Goal: Task Accomplishment & Management: Use online tool/utility

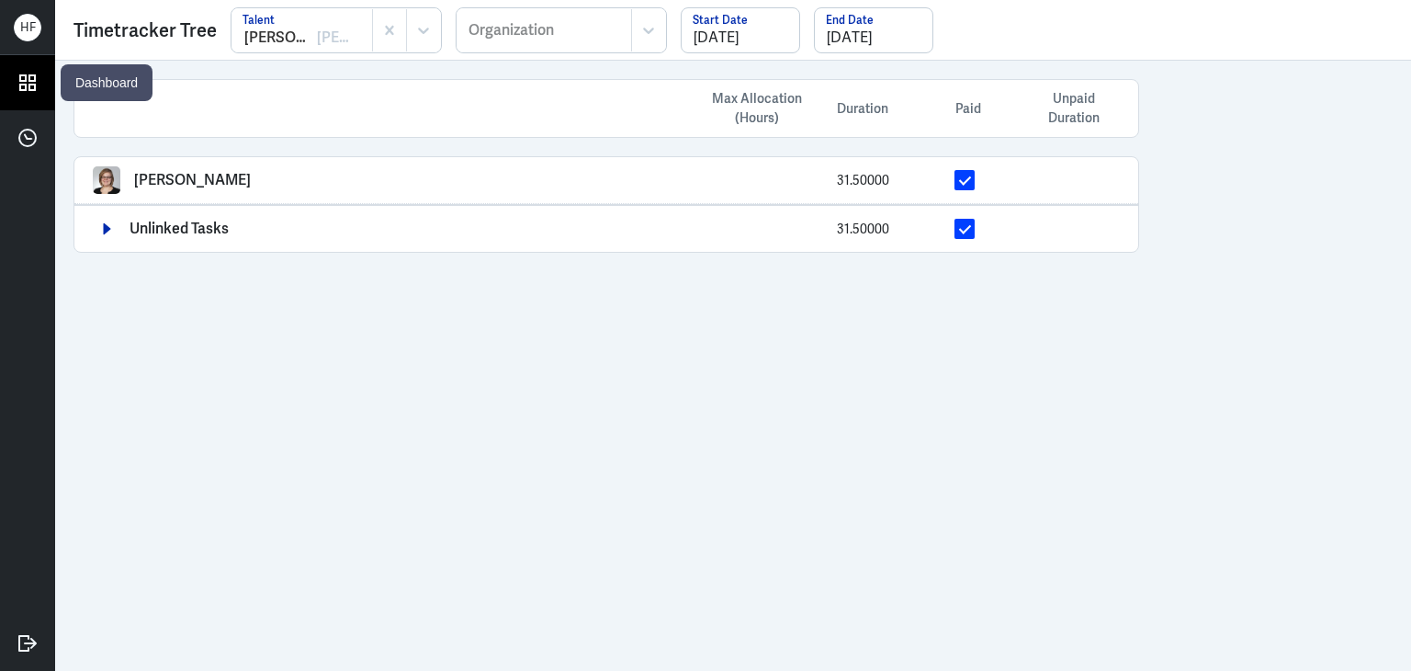
click at [28, 82] on icon at bounding box center [28, 83] width 28 height 28
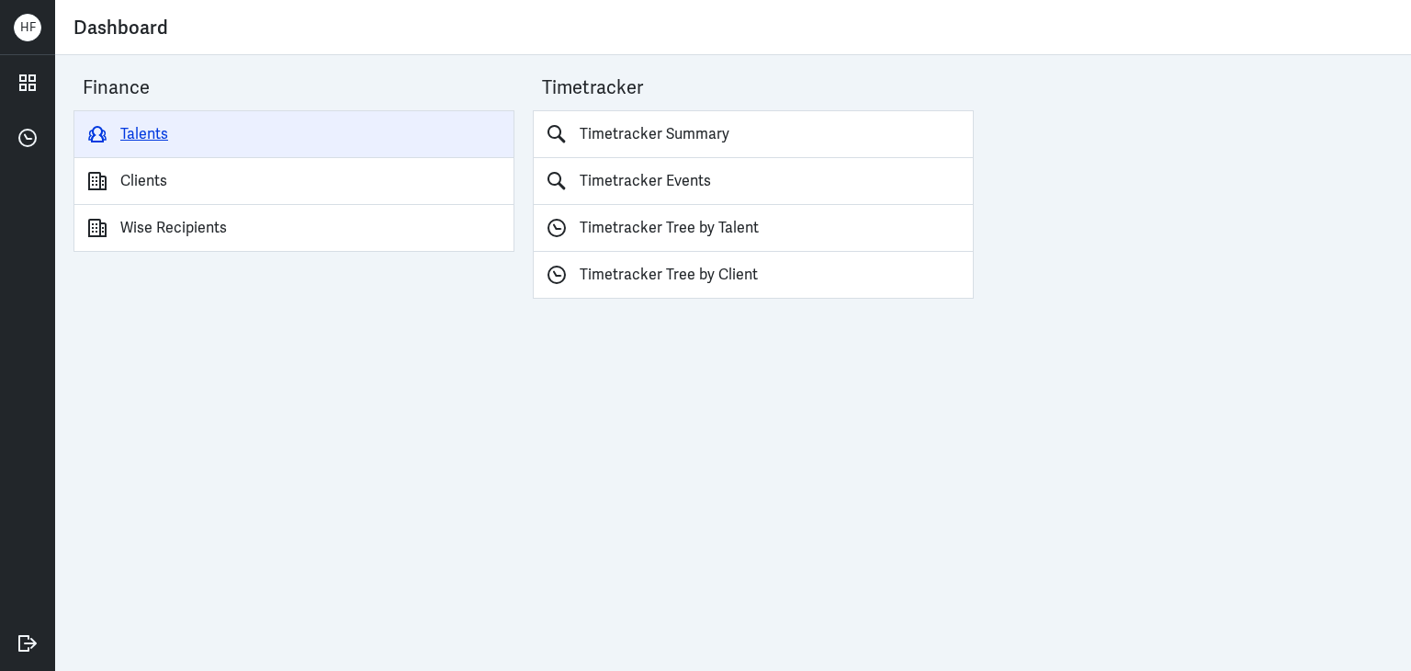
click at [140, 133] on link "Talents" at bounding box center [294, 134] width 441 height 48
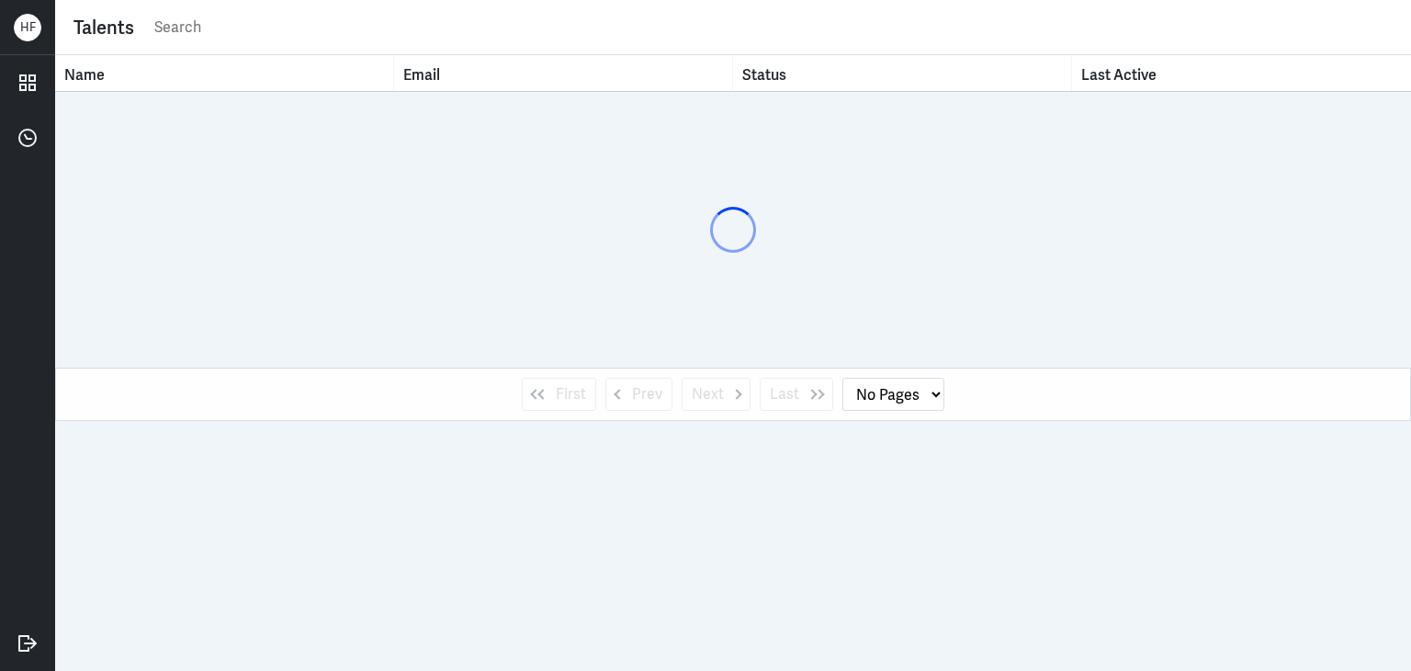
click at [217, 31] on input "text" at bounding box center [773, 28] width 1240 height 28
type input "qi"
select select "1"
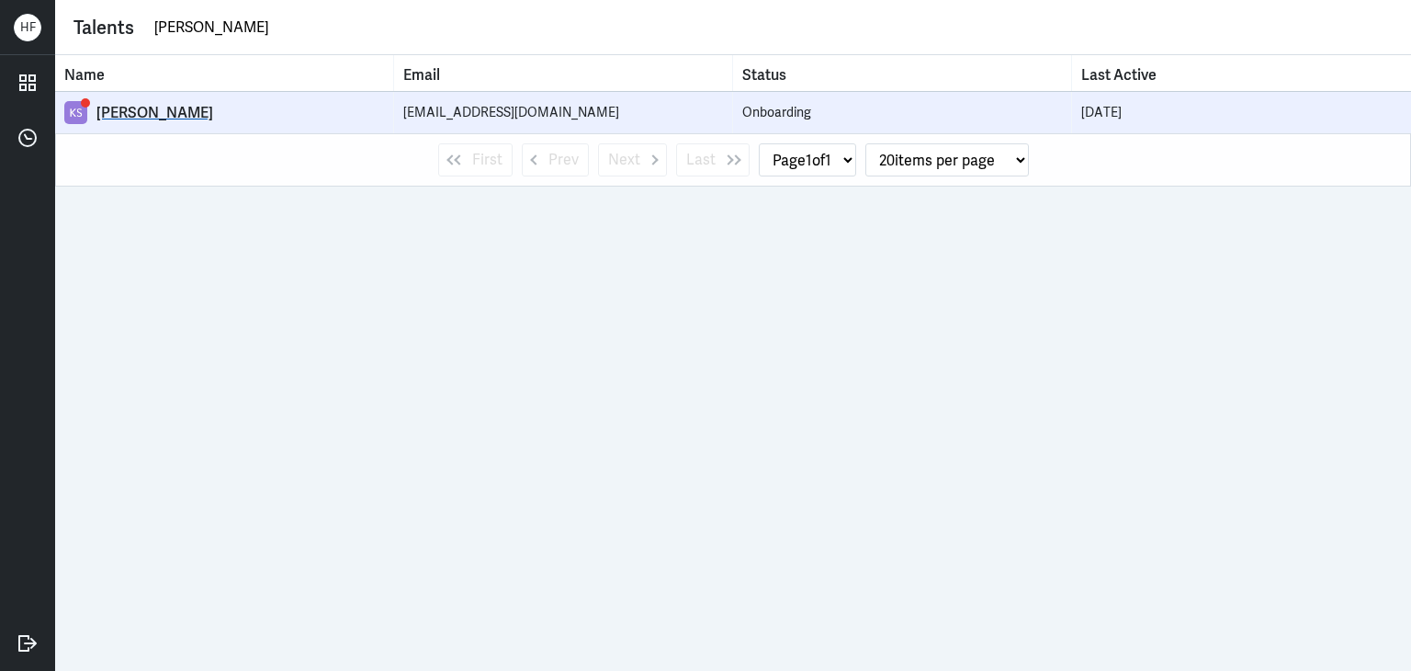
type input "qi shan"
click at [121, 123] on link "Qi Shan Koh" at bounding box center [224, 112] width 320 height 23
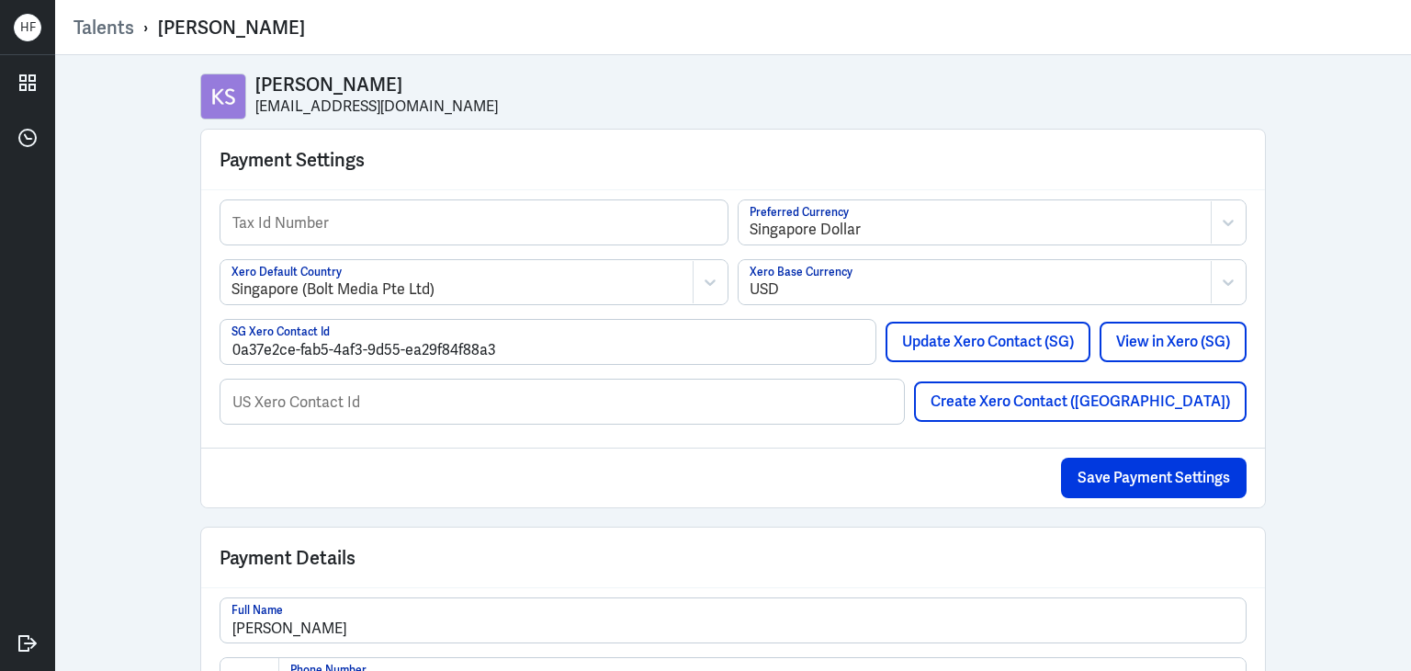
select select "1"
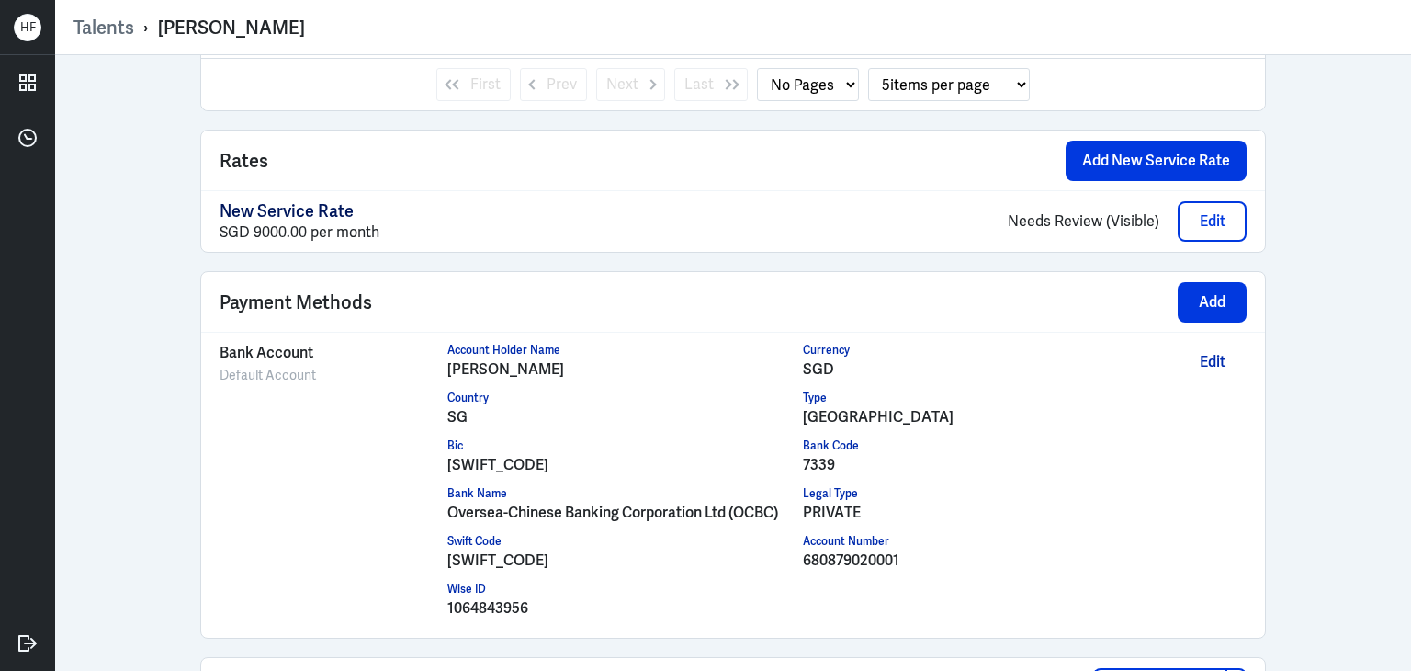
scroll to position [1367, 0]
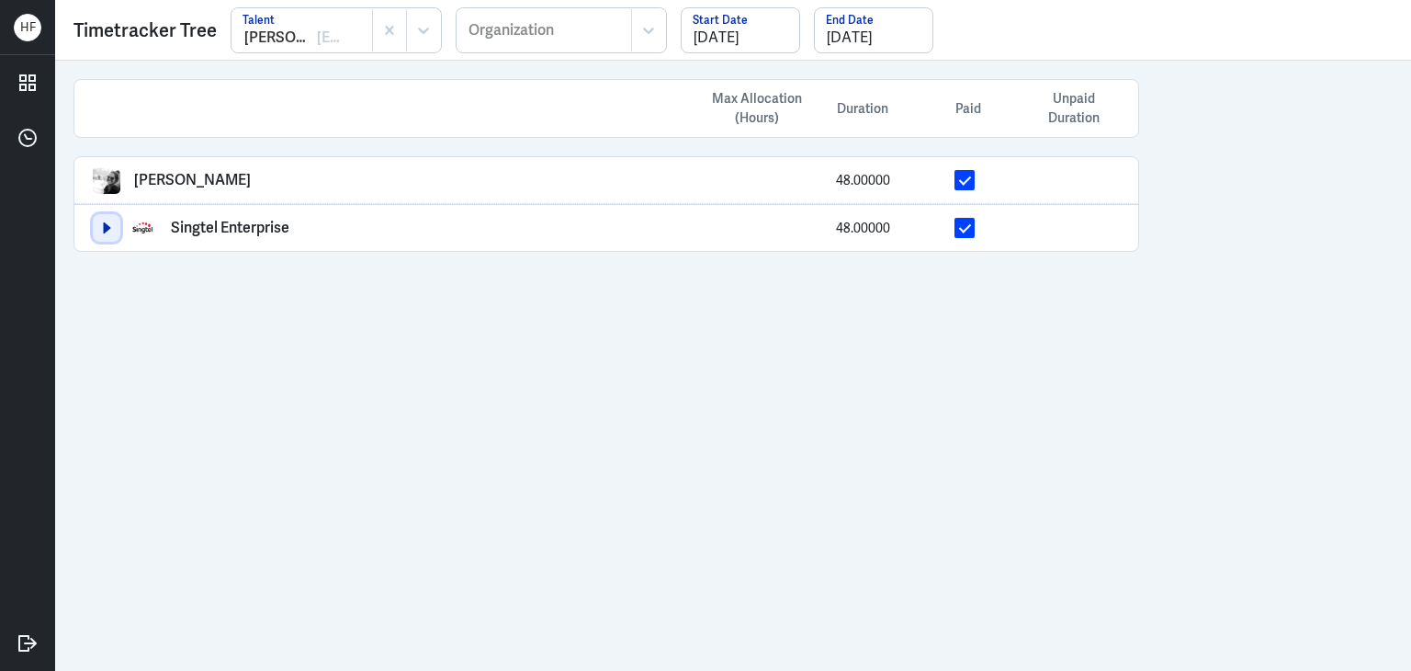
click at [104, 222] on icon "button" at bounding box center [107, 227] width 7 height 11
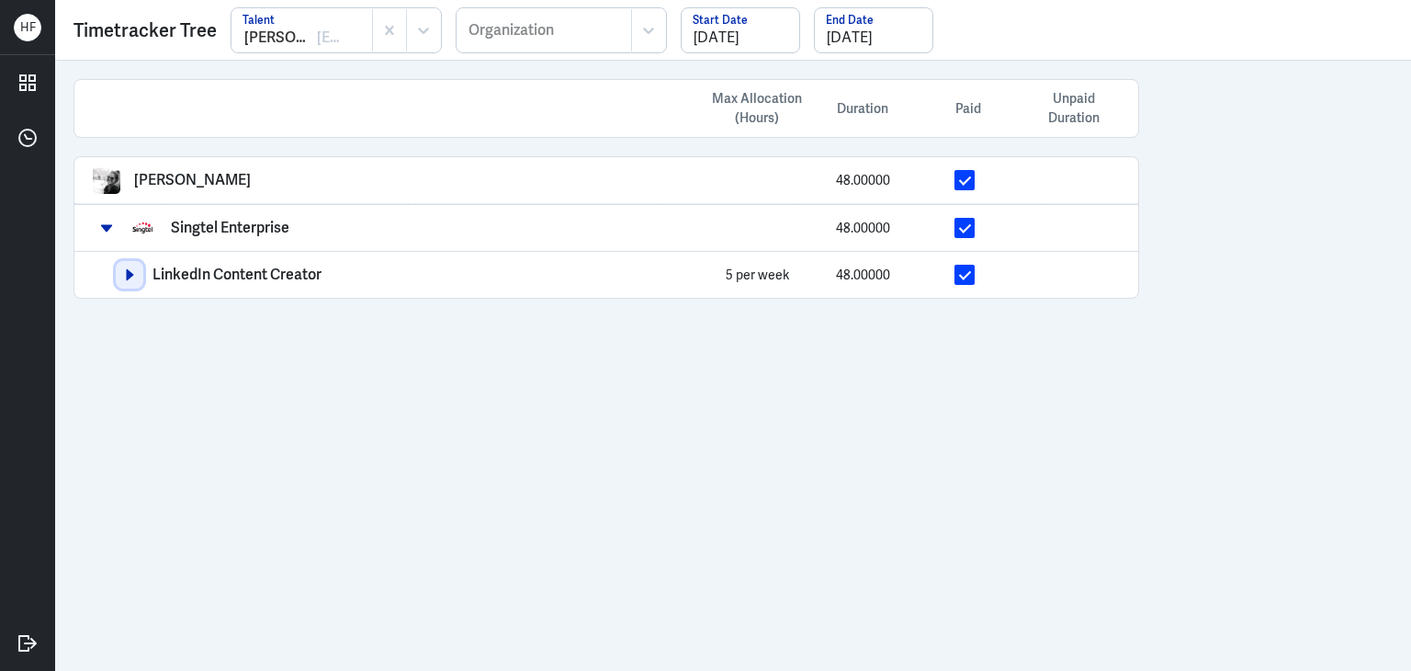
click at [124, 277] on icon "button" at bounding box center [129, 274] width 13 height 13
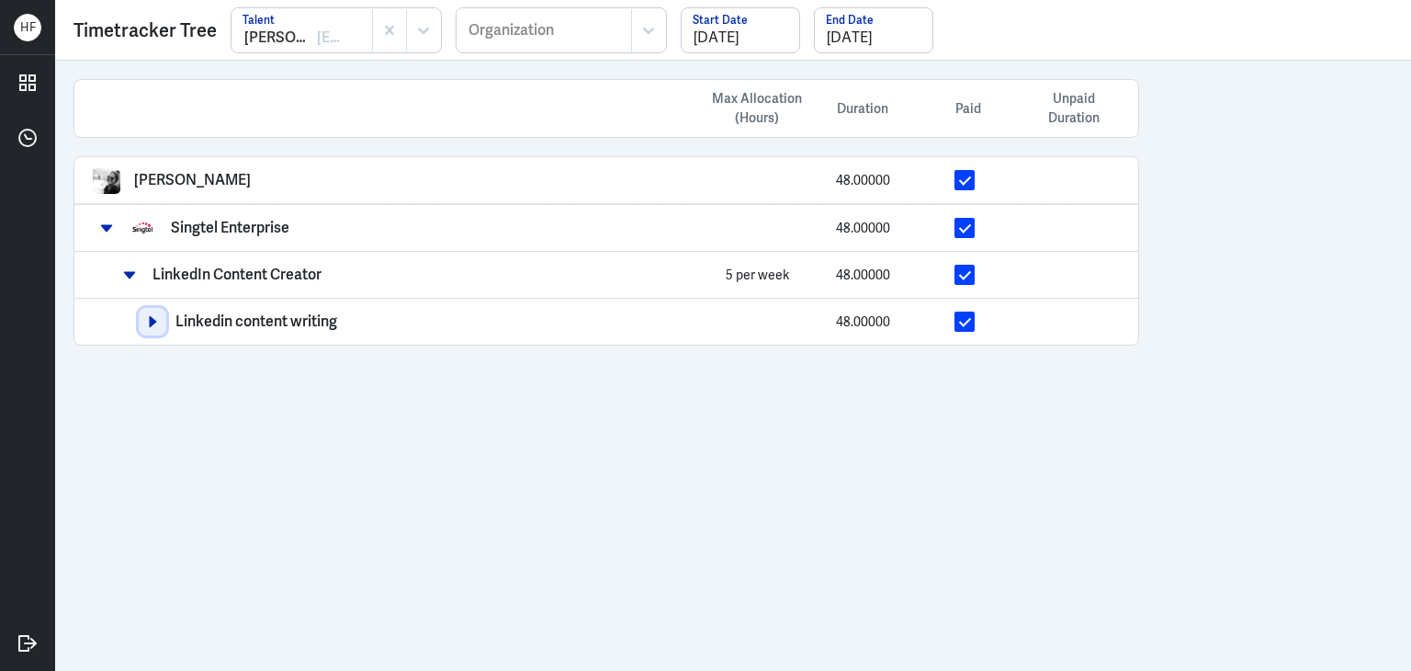
click at [158, 324] on button "button" at bounding box center [153, 322] width 28 height 28
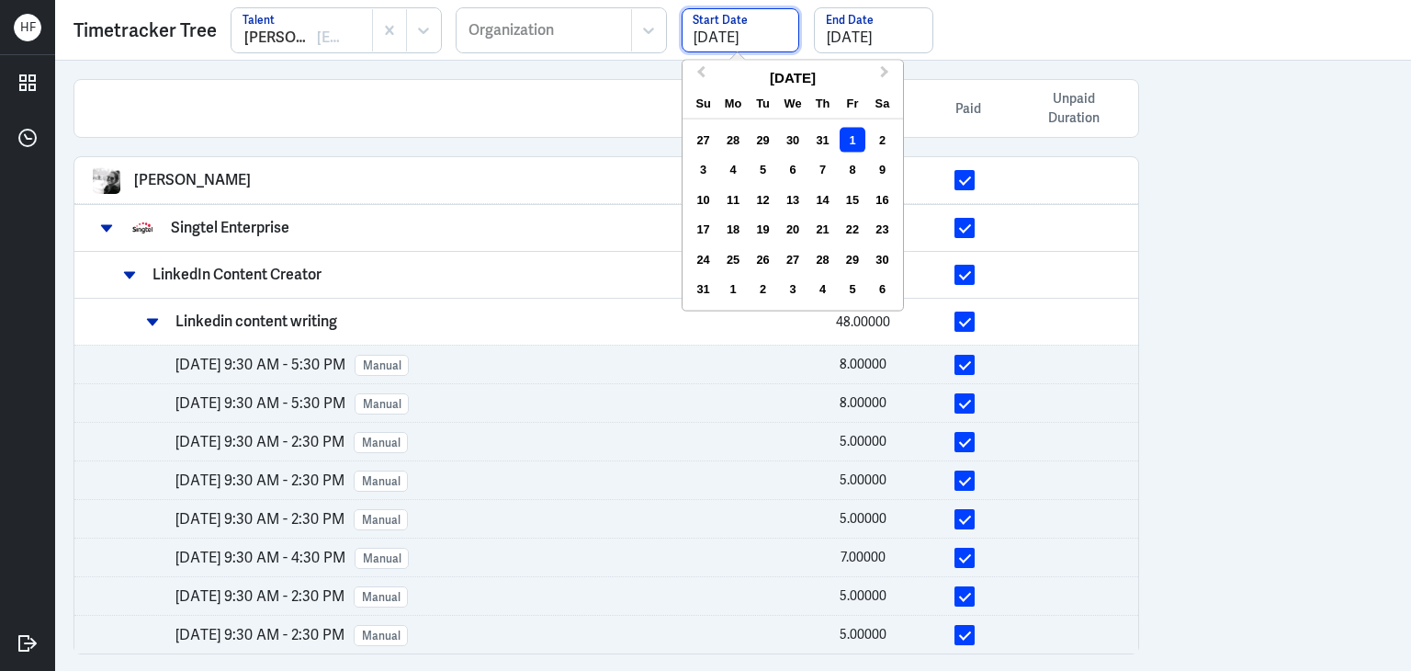
click at [719, 38] on input "08/01/2025" at bounding box center [741, 30] width 118 height 44
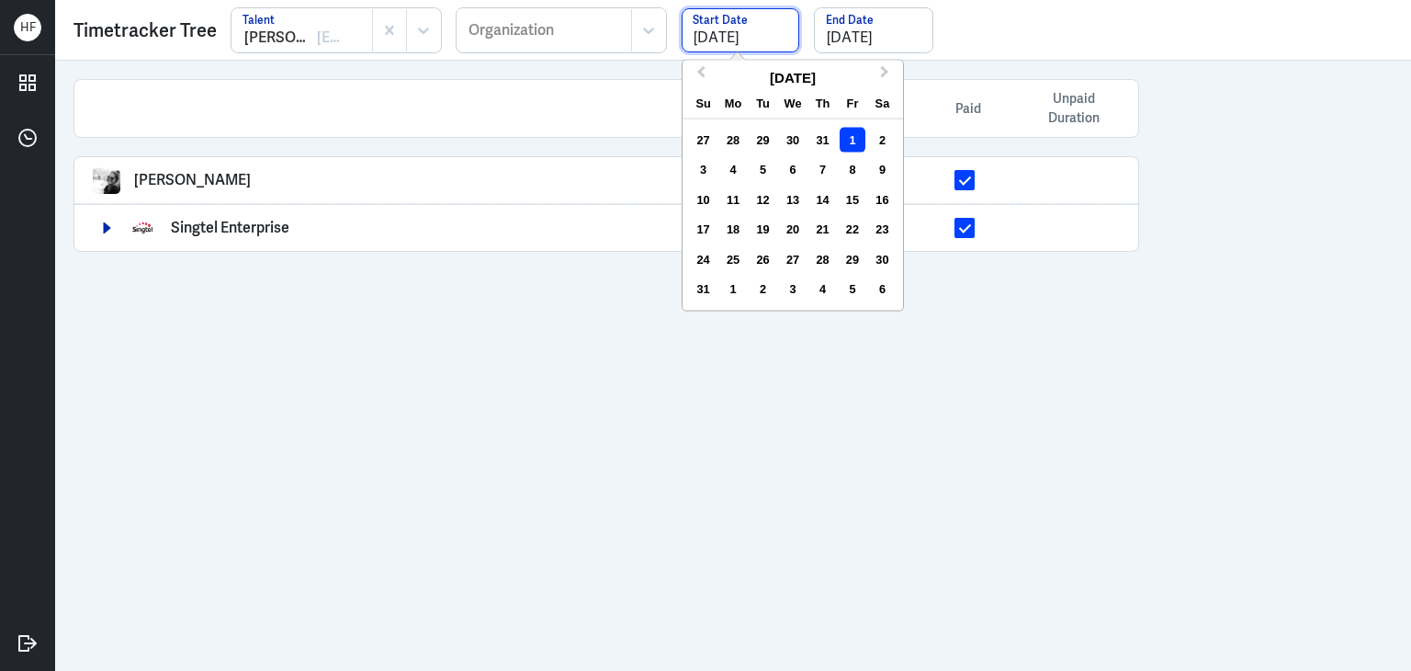
click at [731, 42] on input "[DATE]" at bounding box center [741, 30] width 118 height 44
click at [885, 69] on span "Next Month" at bounding box center [885, 76] width 0 height 28
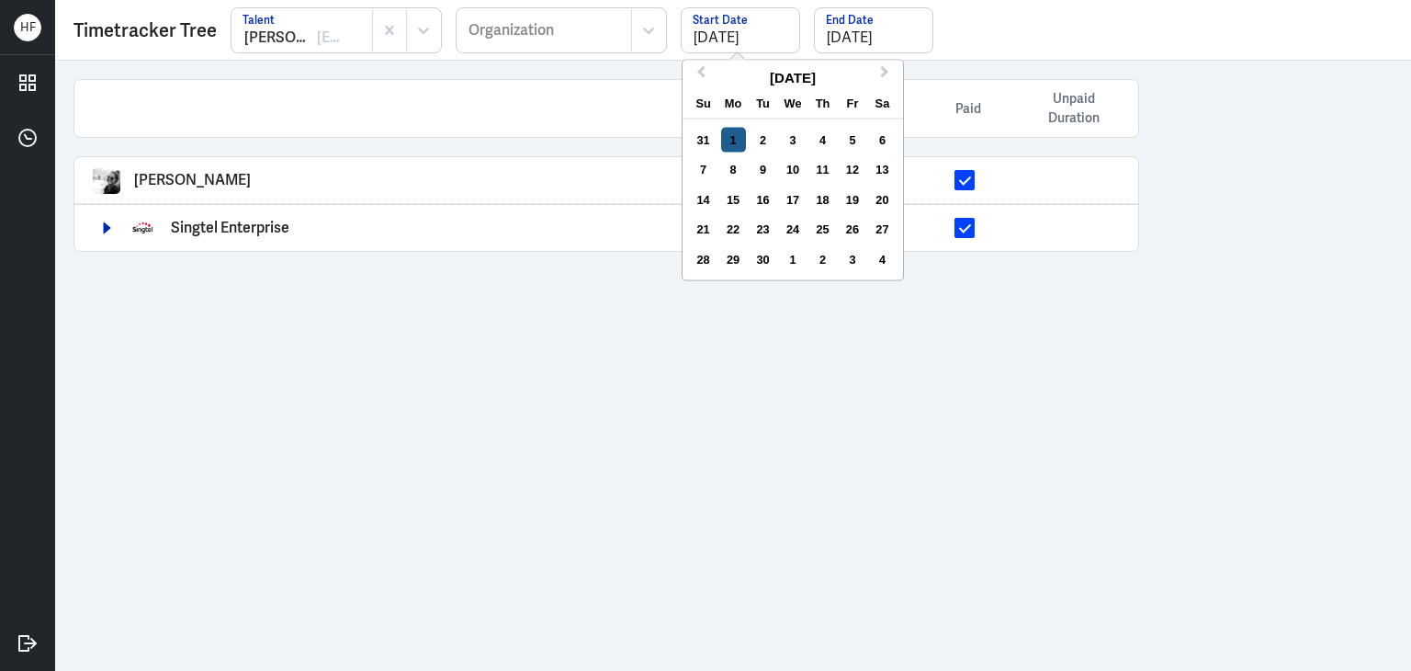
click at [722, 137] on div "1" at bounding box center [733, 140] width 25 height 25
type input "[DATE]"
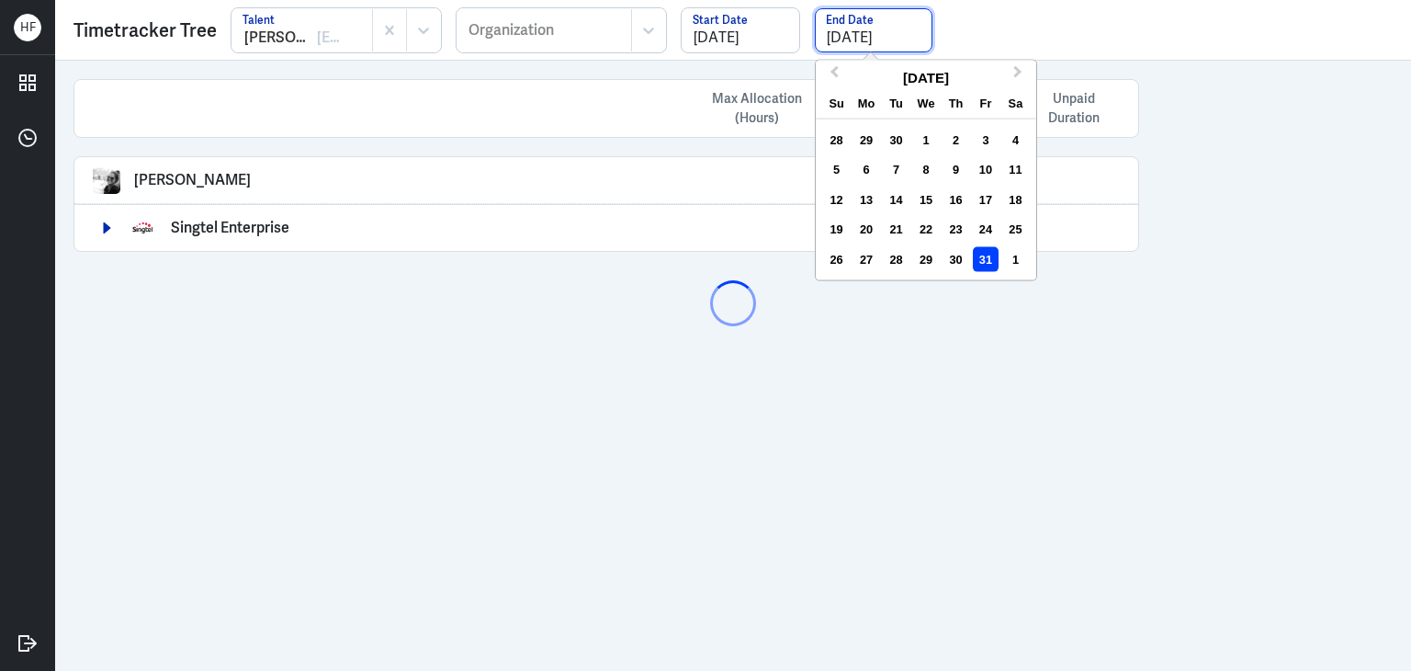
click at [869, 38] on input "[DATE]" at bounding box center [874, 30] width 118 height 44
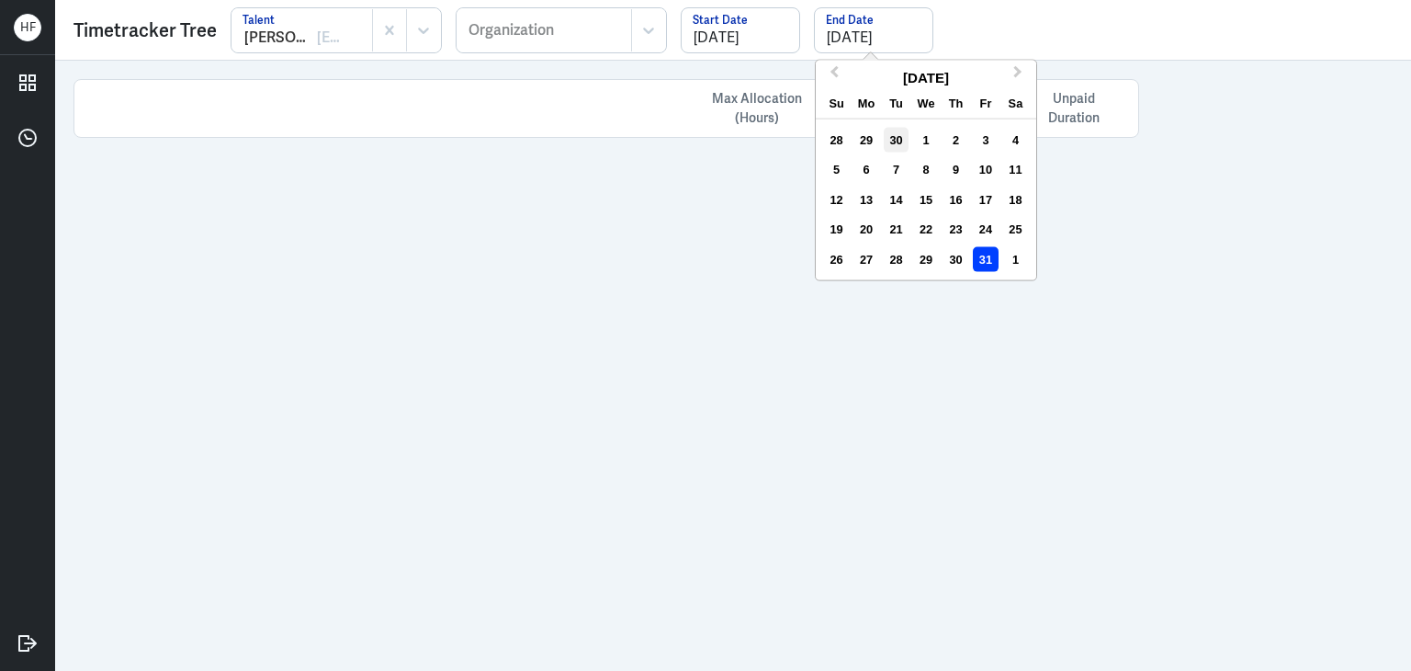
click at [892, 139] on div "30" at bounding box center [896, 140] width 25 height 25
type input "[DATE]"
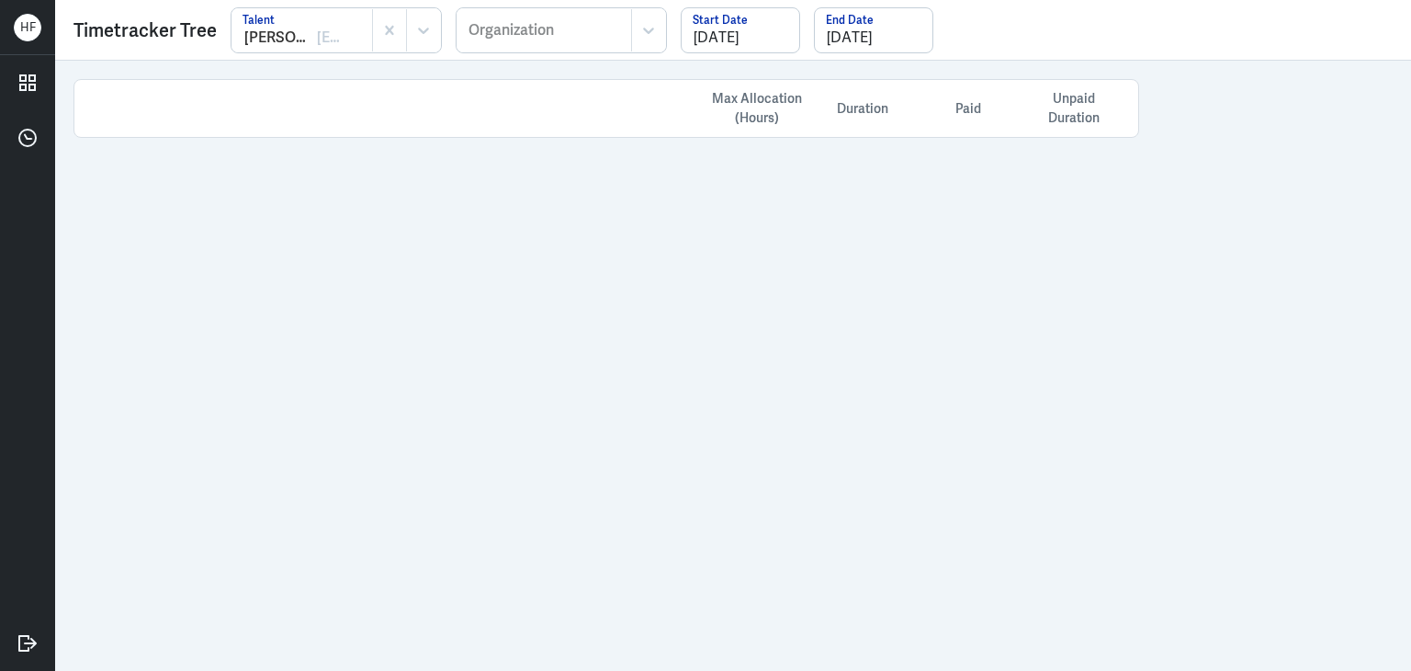
click at [276, 32] on div at bounding box center [302, 38] width 119 height 22
click at [327, 37] on div at bounding box center [319, 30] width 155 height 22
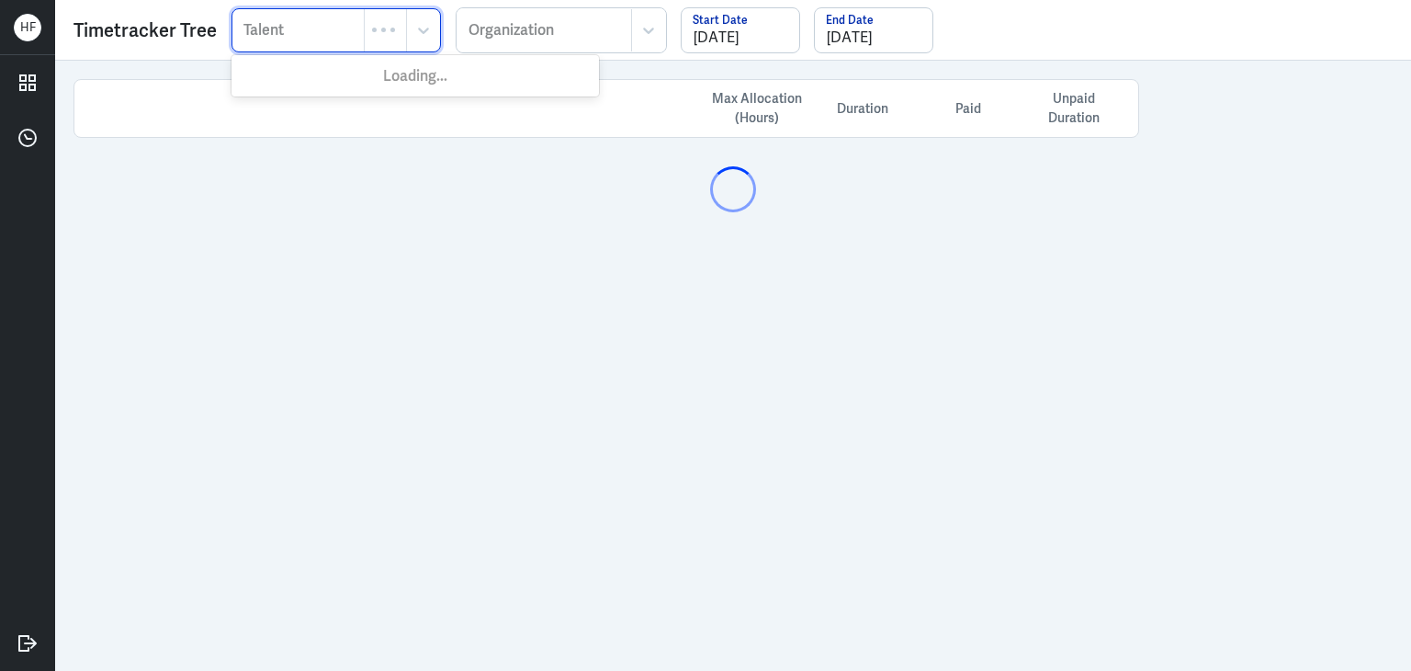
type input "s"
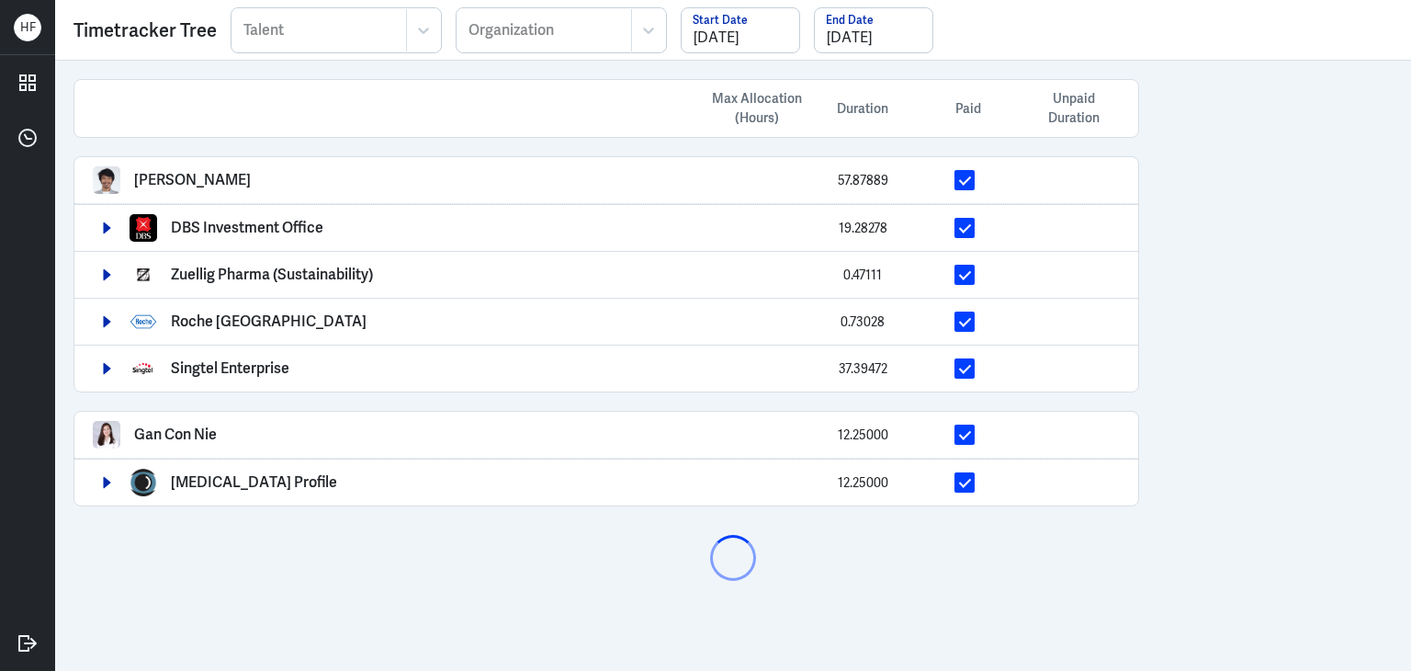
click at [267, 30] on div at bounding box center [319, 30] width 155 height 22
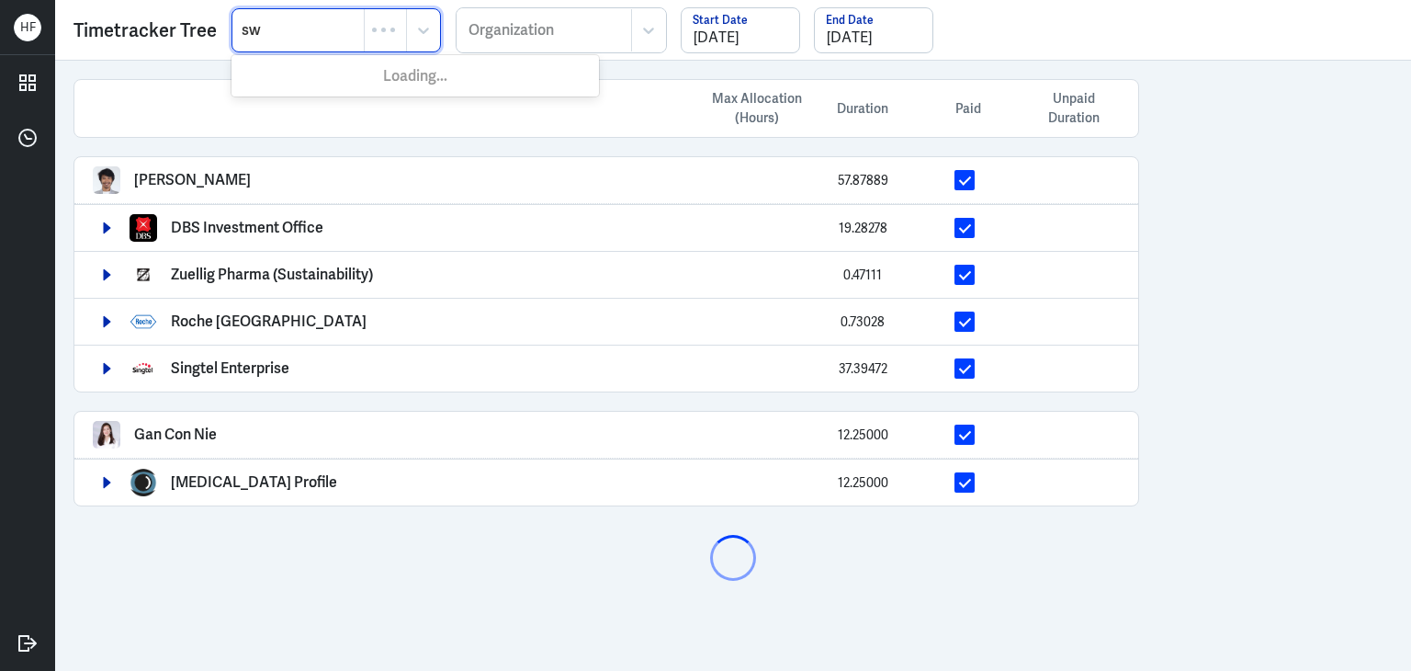
type input "swa"
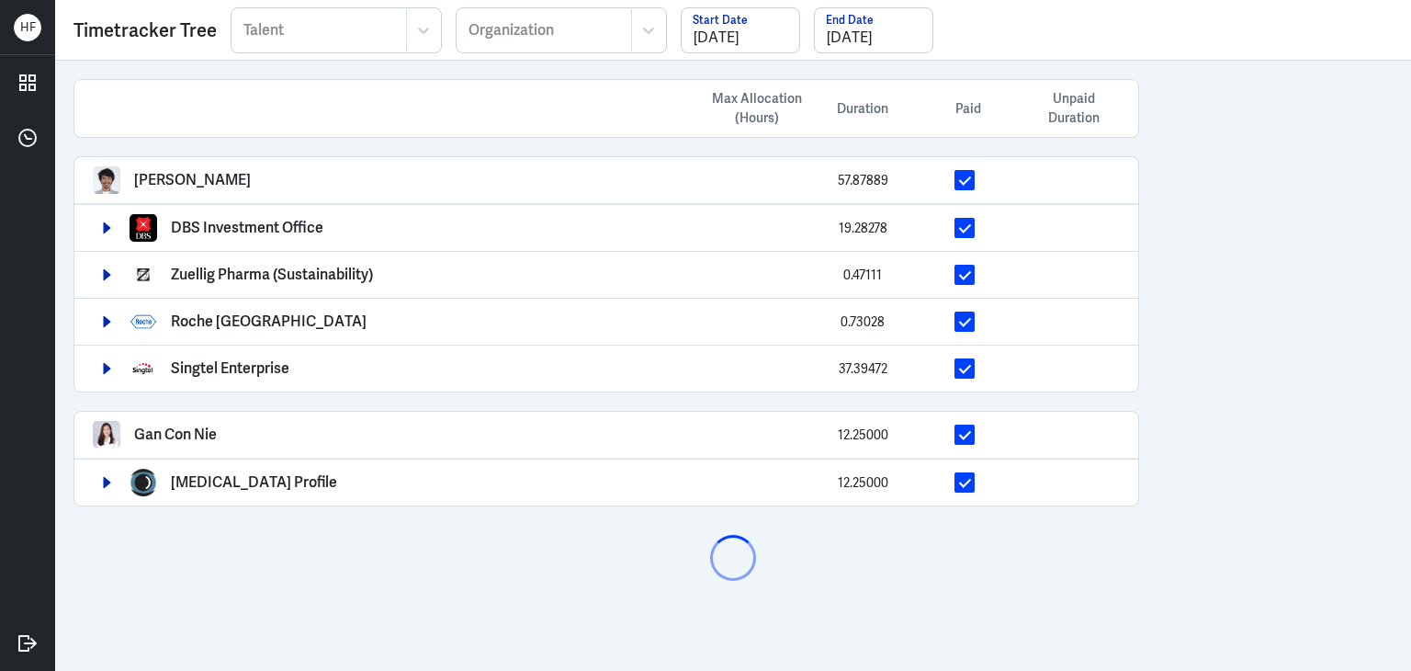
click at [255, 29] on div at bounding box center [319, 30] width 155 height 22
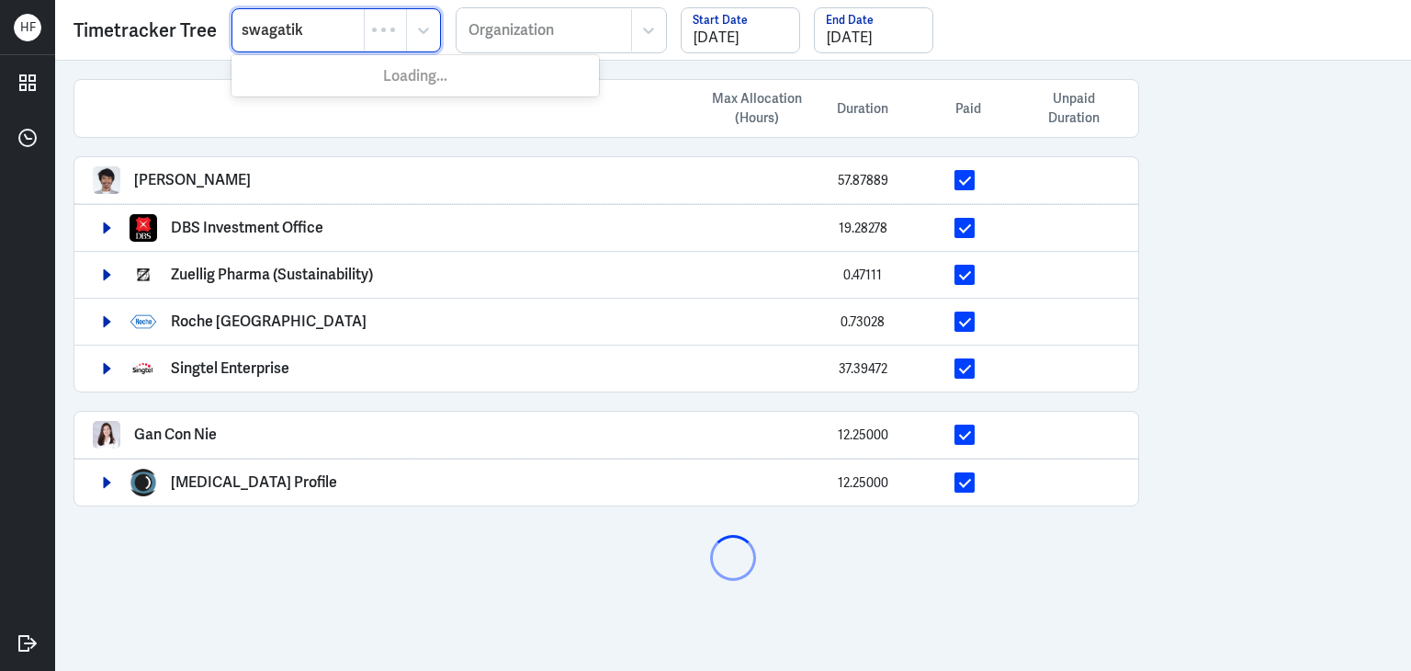
type input "swagatika"
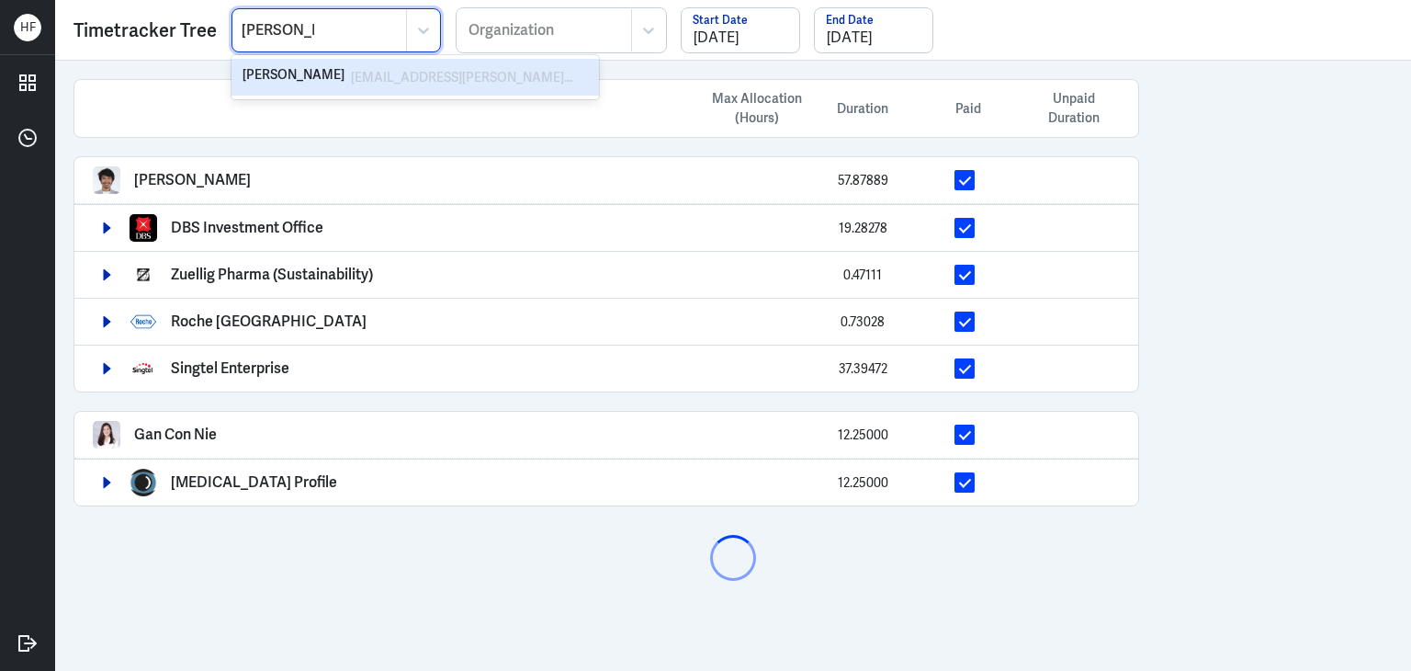
click at [382, 73] on div "[EMAIL_ADDRESS][PERSON_NAME][DOMAIN_NAME]" at bounding box center [462, 77] width 223 height 22
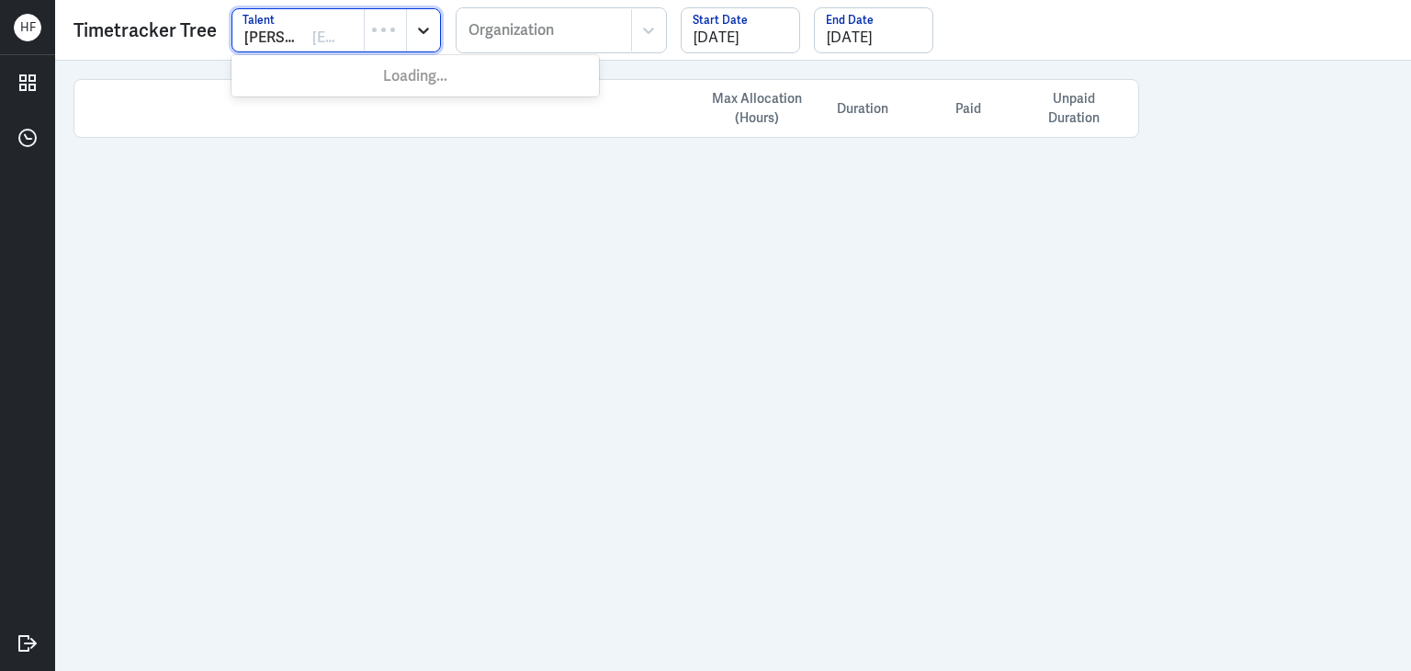
click at [428, 25] on icon at bounding box center [423, 30] width 18 height 18
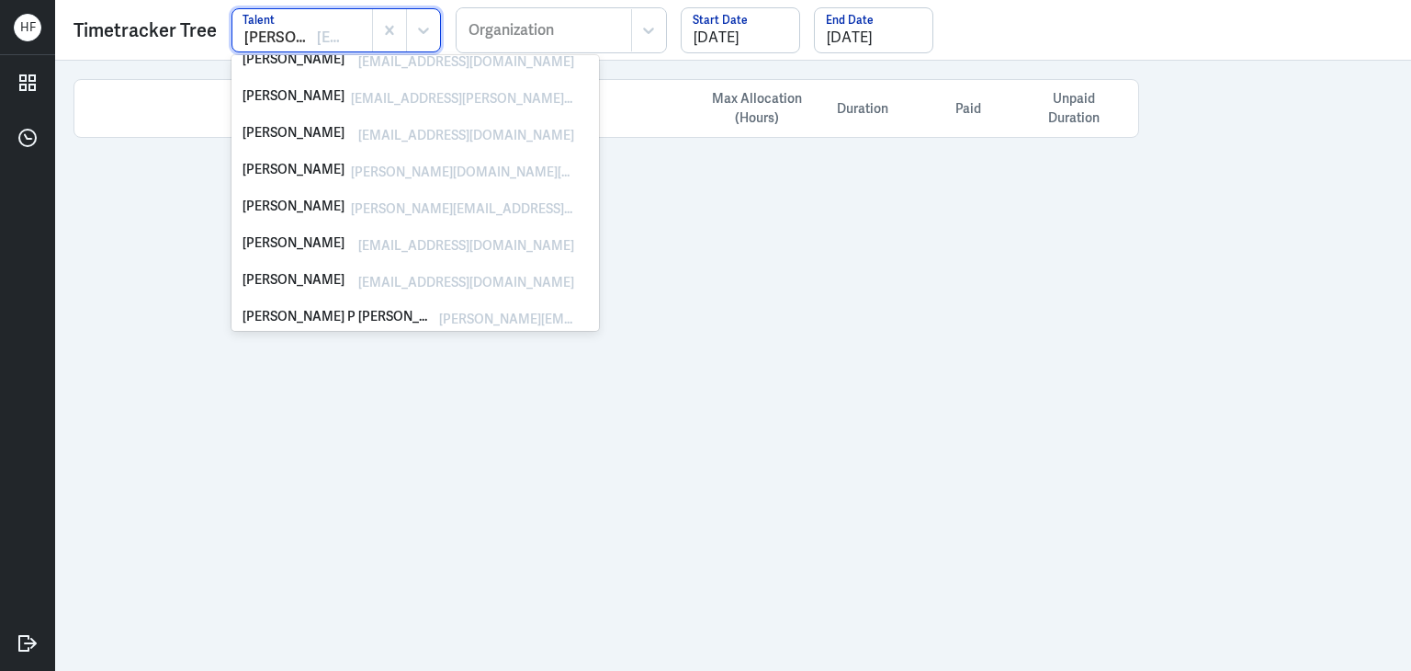
scroll to position [35, 0]
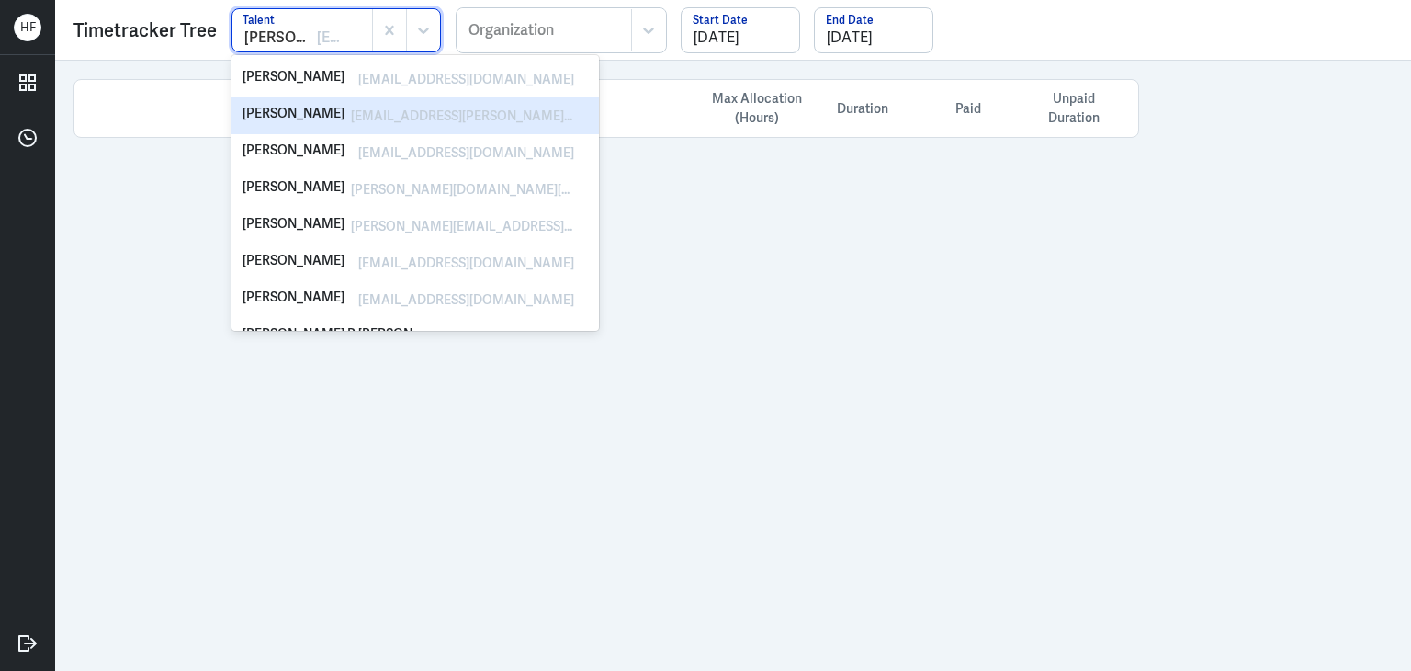
click at [559, 117] on div "Ashleigh Adair ashleigh.adair@gmail.com" at bounding box center [415, 116] width 345 height 22
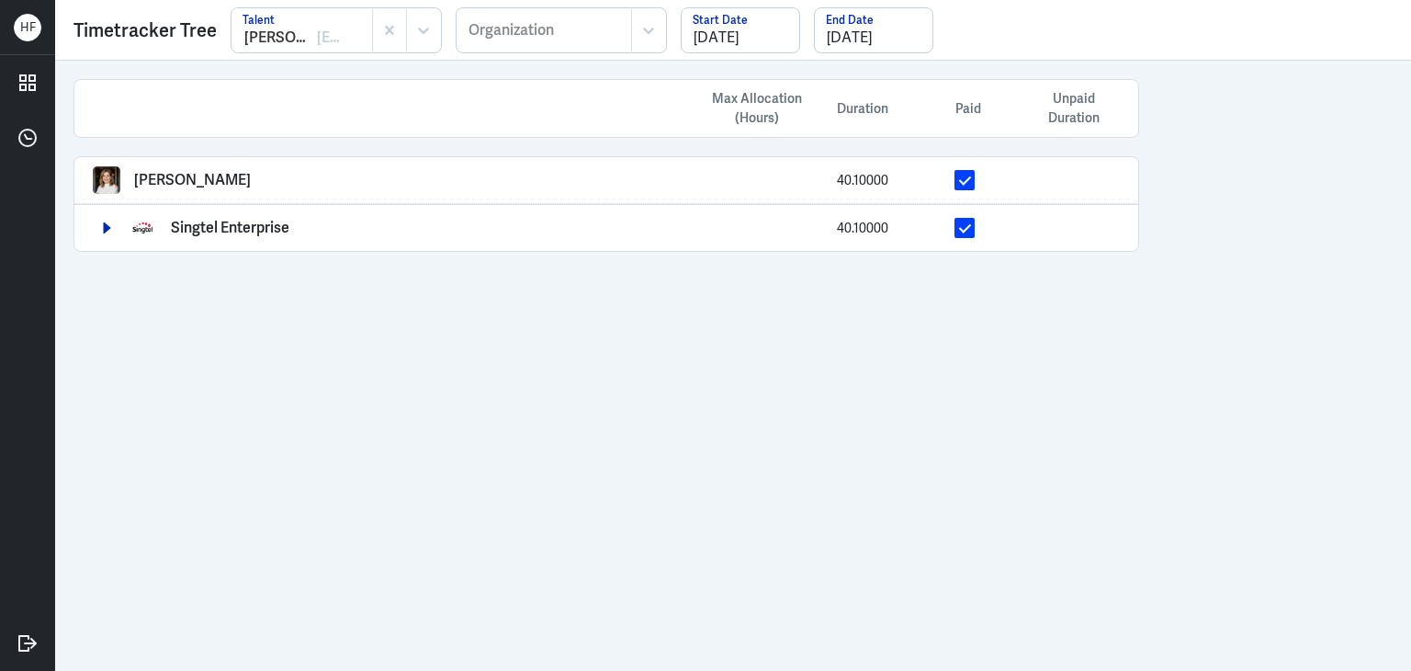
click at [333, 36] on div at bounding box center [302, 38] width 119 height 22
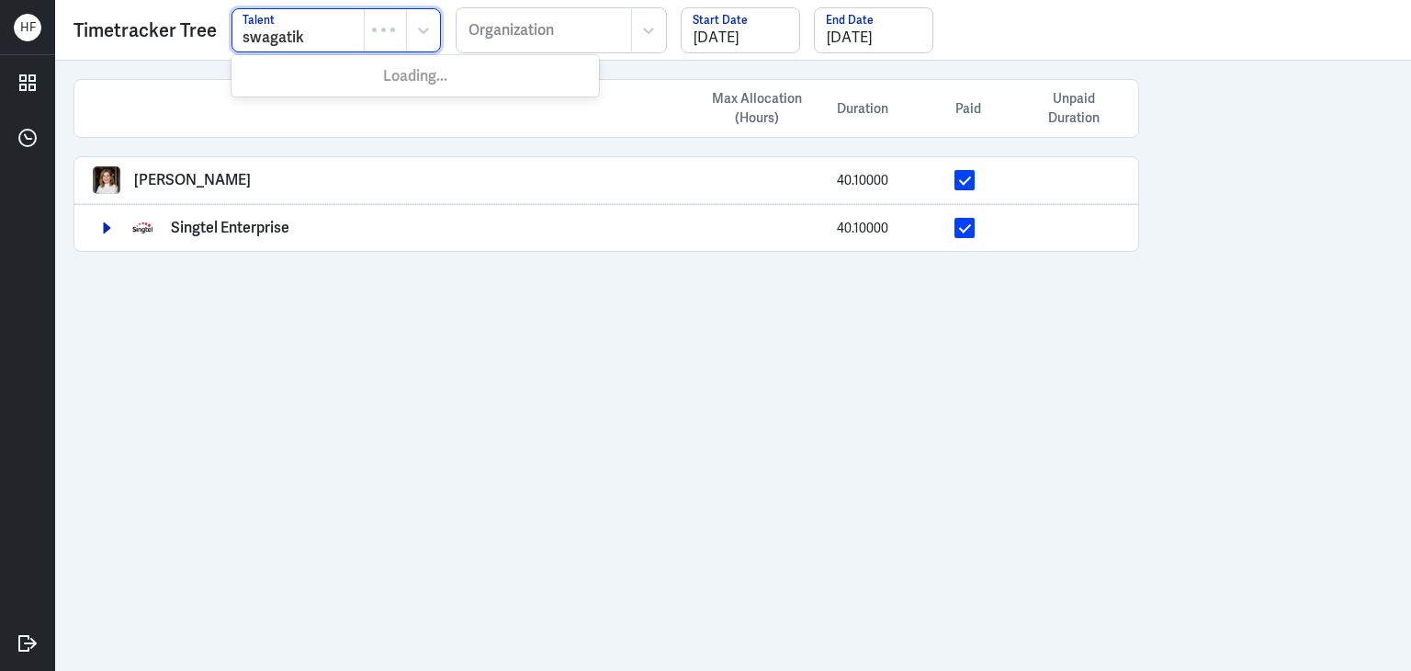
type input "swagatika"
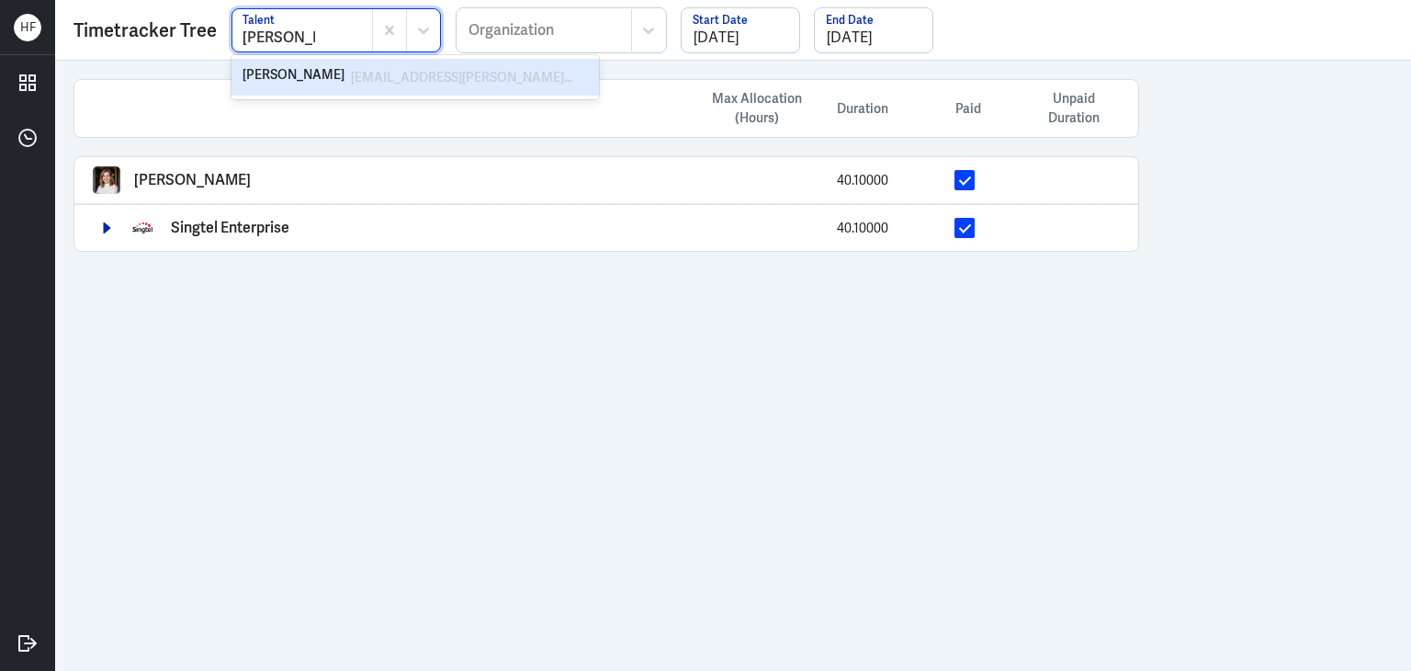
click at [336, 76] on div "[PERSON_NAME]" at bounding box center [294, 77] width 102 height 22
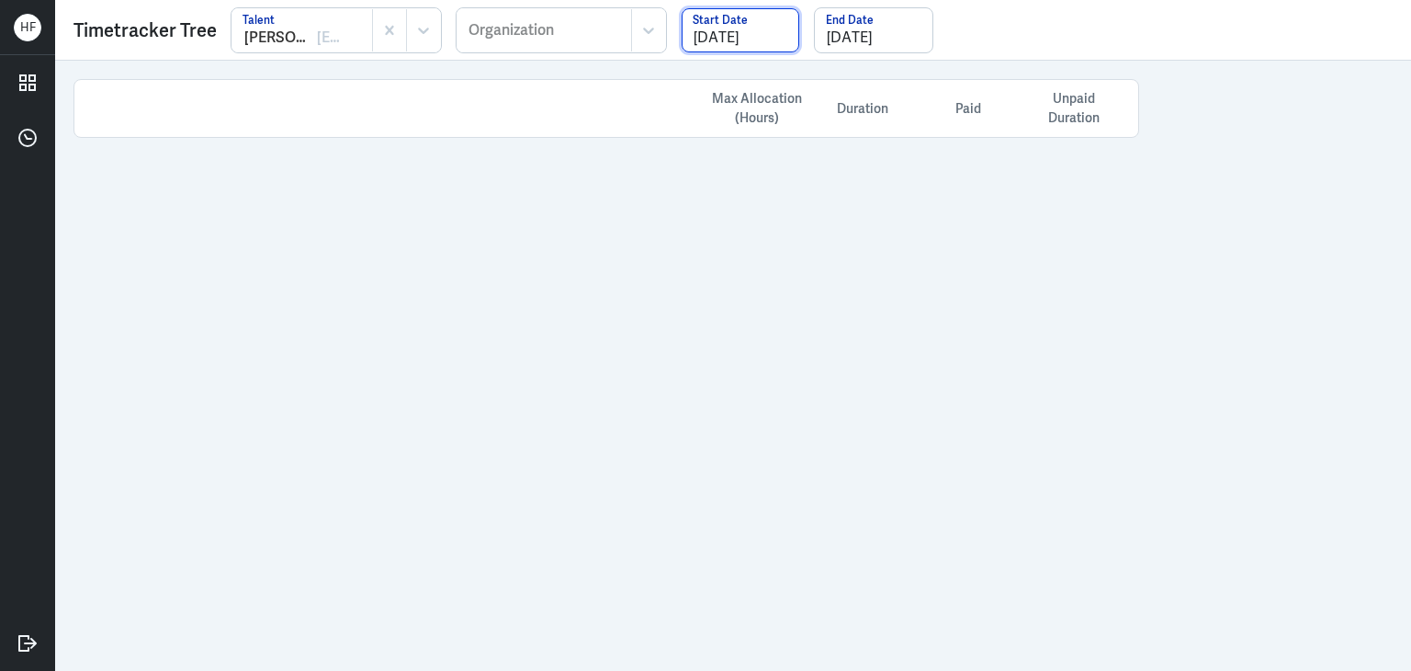
click at [750, 34] on input "[DATE]" at bounding box center [741, 30] width 118 height 44
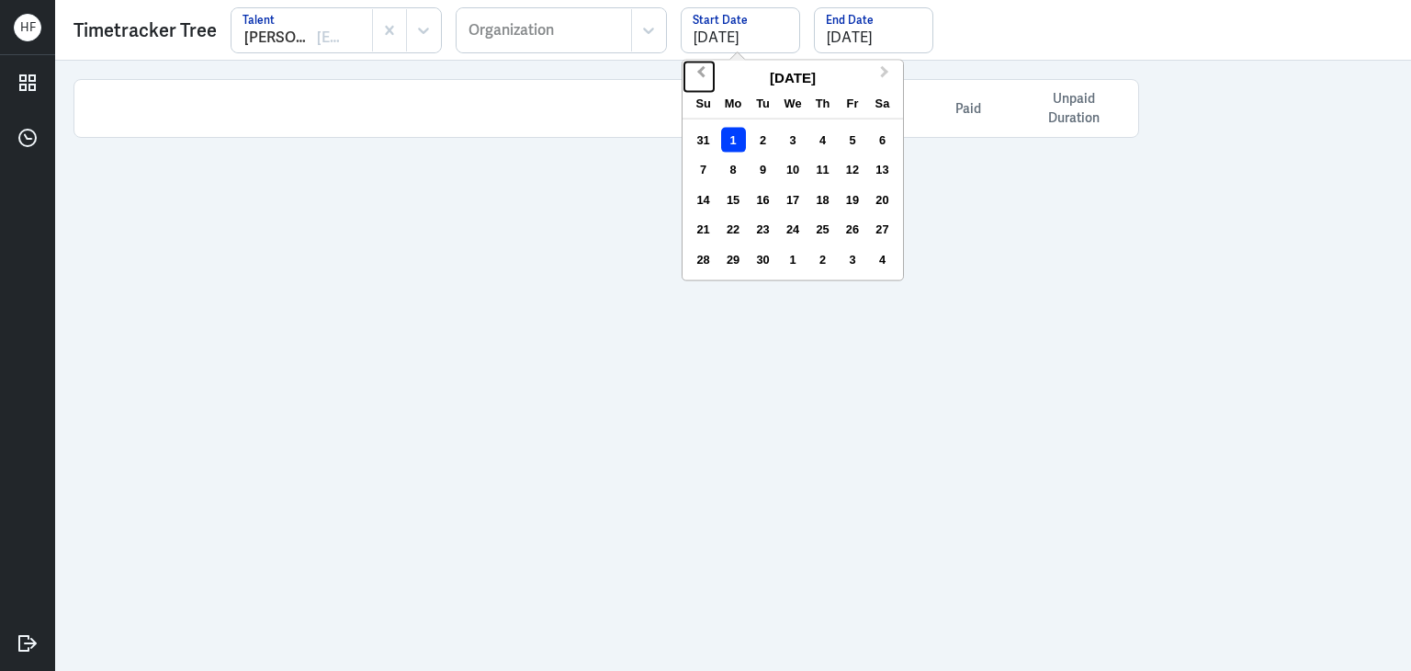
click at [697, 67] on button "Previous Month" at bounding box center [699, 76] width 29 height 29
click at [855, 143] on div "1" at bounding box center [852, 140] width 25 height 25
type input "08/01/2025"
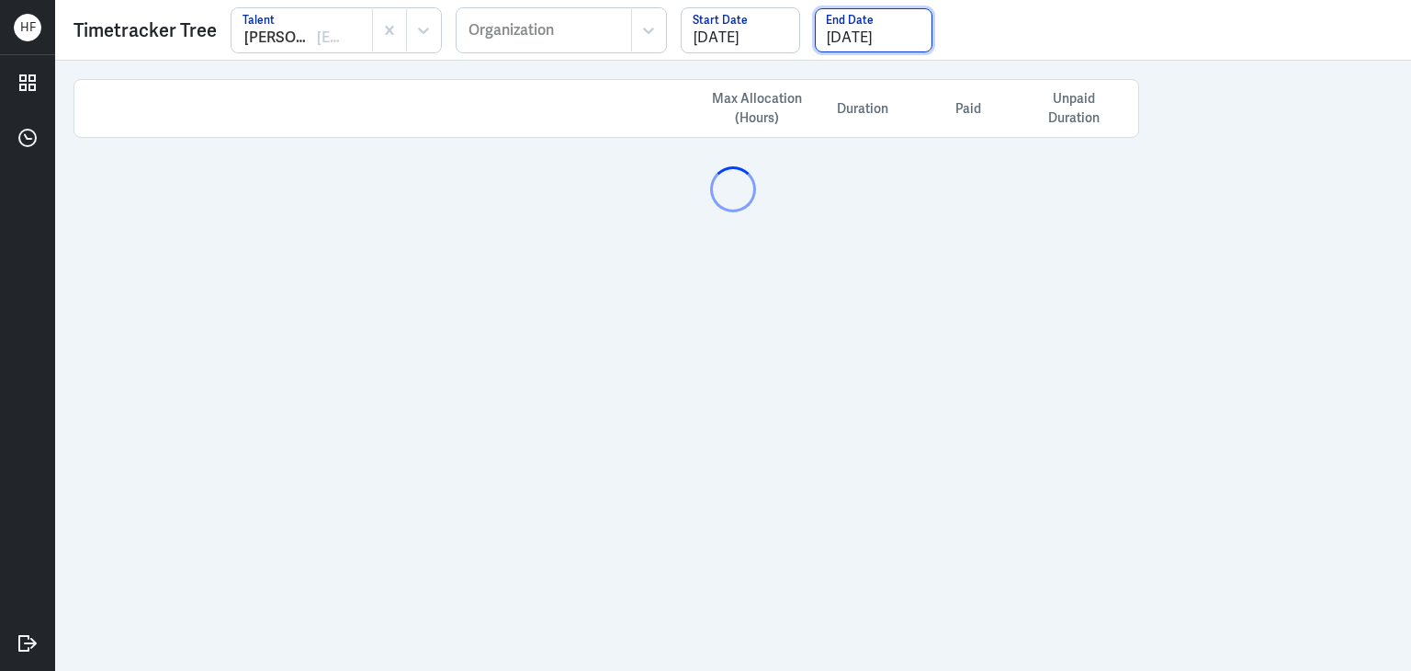
click at [844, 9] on input "[DATE]" at bounding box center [874, 30] width 118 height 44
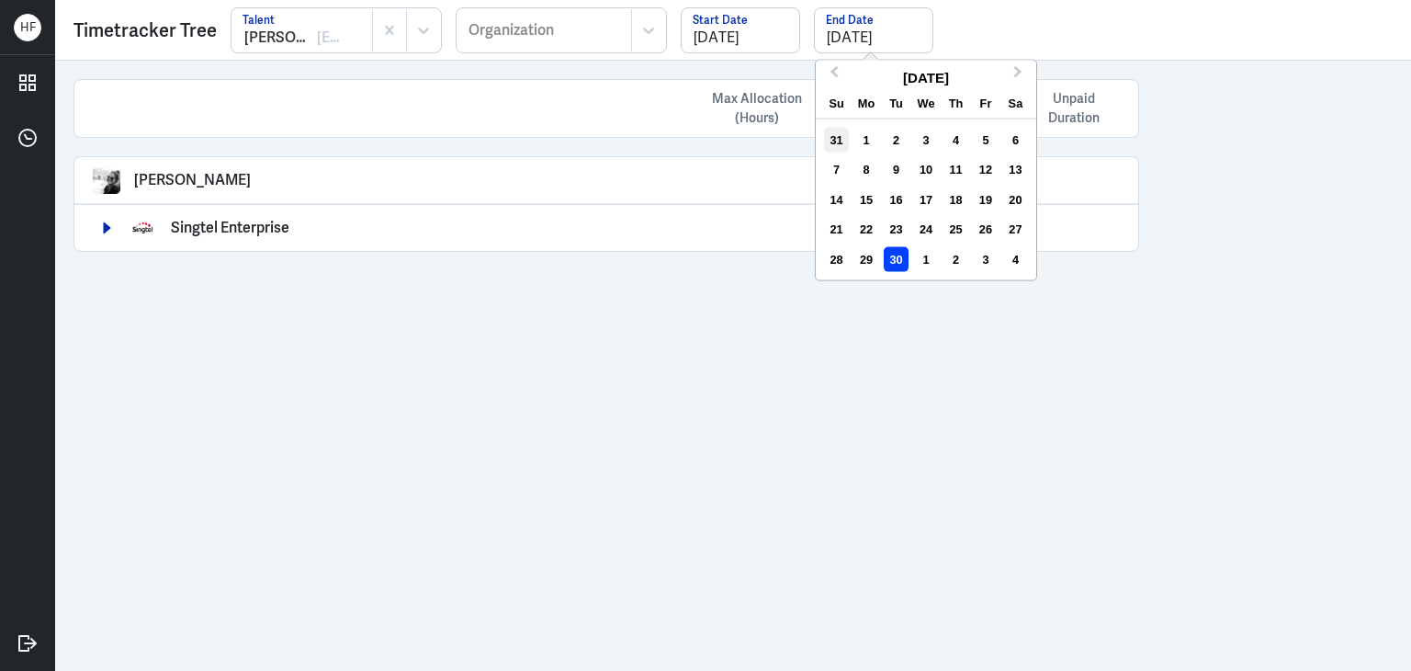
click at [840, 139] on div "31" at bounding box center [836, 140] width 25 height 25
type input "08/31/2025"
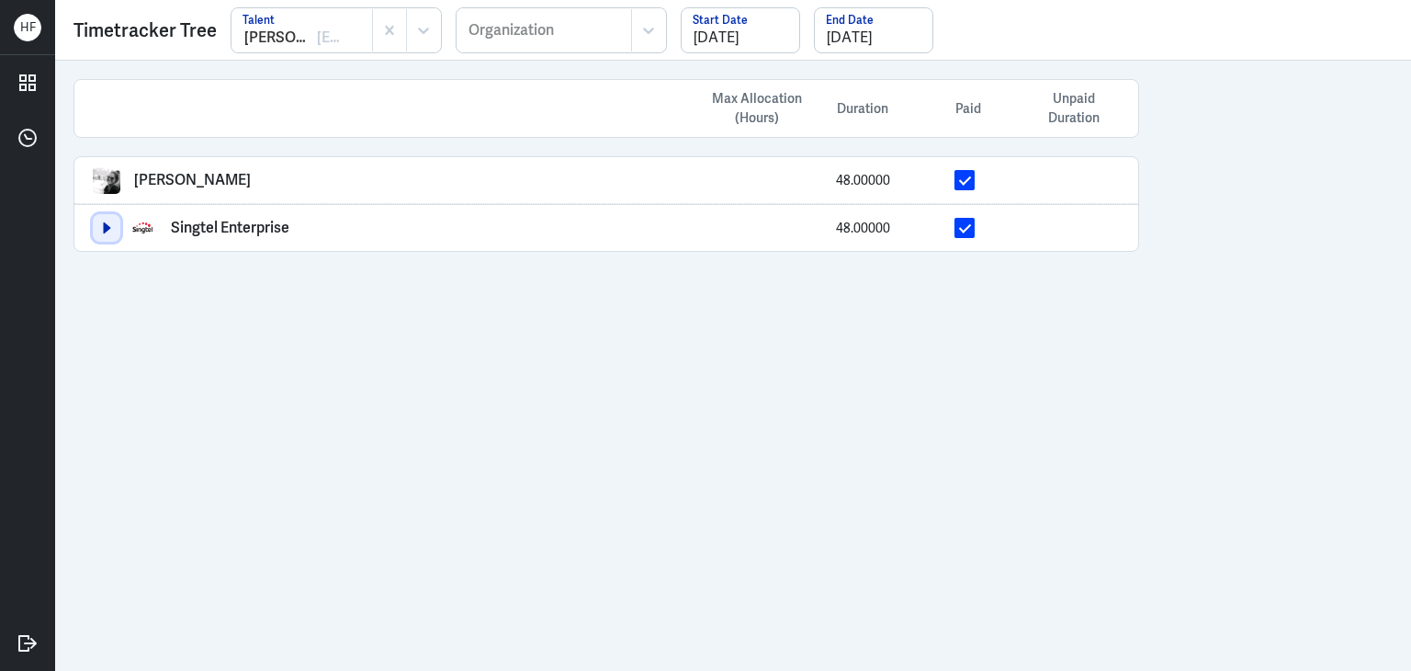
click at [104, 222] on icon "button" at bounding box center [107, 227] width 7 height 11
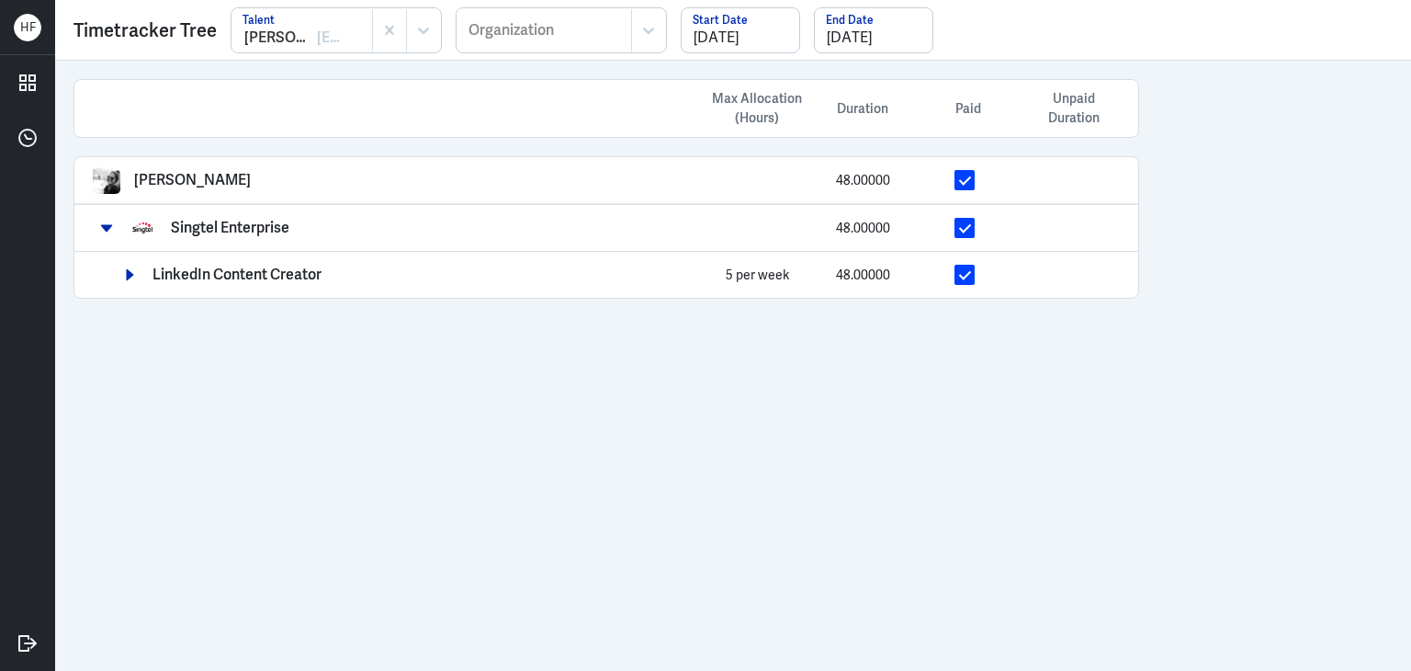
click at [391, 464] on div "Max Allocation (Hours) Duration Paid Unpaid Duration Swagatika Sarangi 48.00000…" at bounding box center [733, 366] width 1356 height 610
click at [737, 40] on input "08/01/2025" at bounding box center [741, 30] width 118 height 44
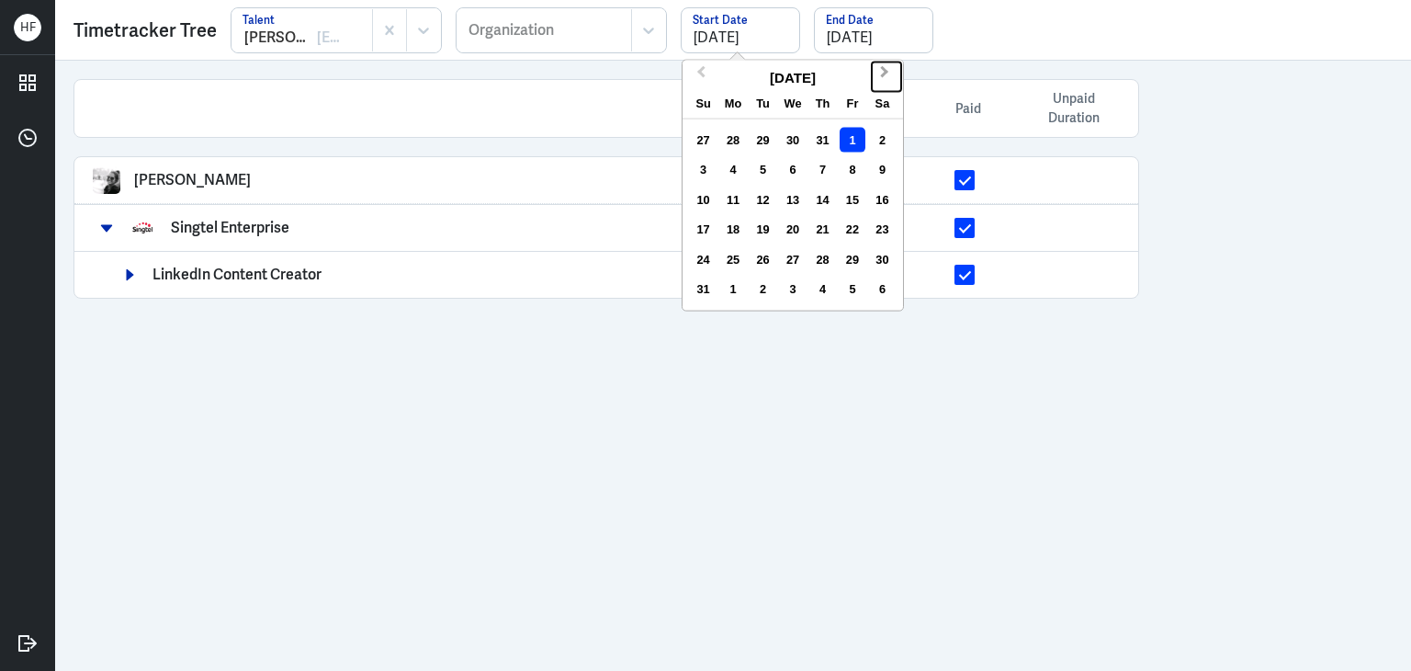
click at [889, 69] on button "Next Month" at bounding box center [886, 76] width 29 height 29
click at [793, 264] on div "1" at bounding box center [792, 258] width 25 height 25
type input "[DATE]"
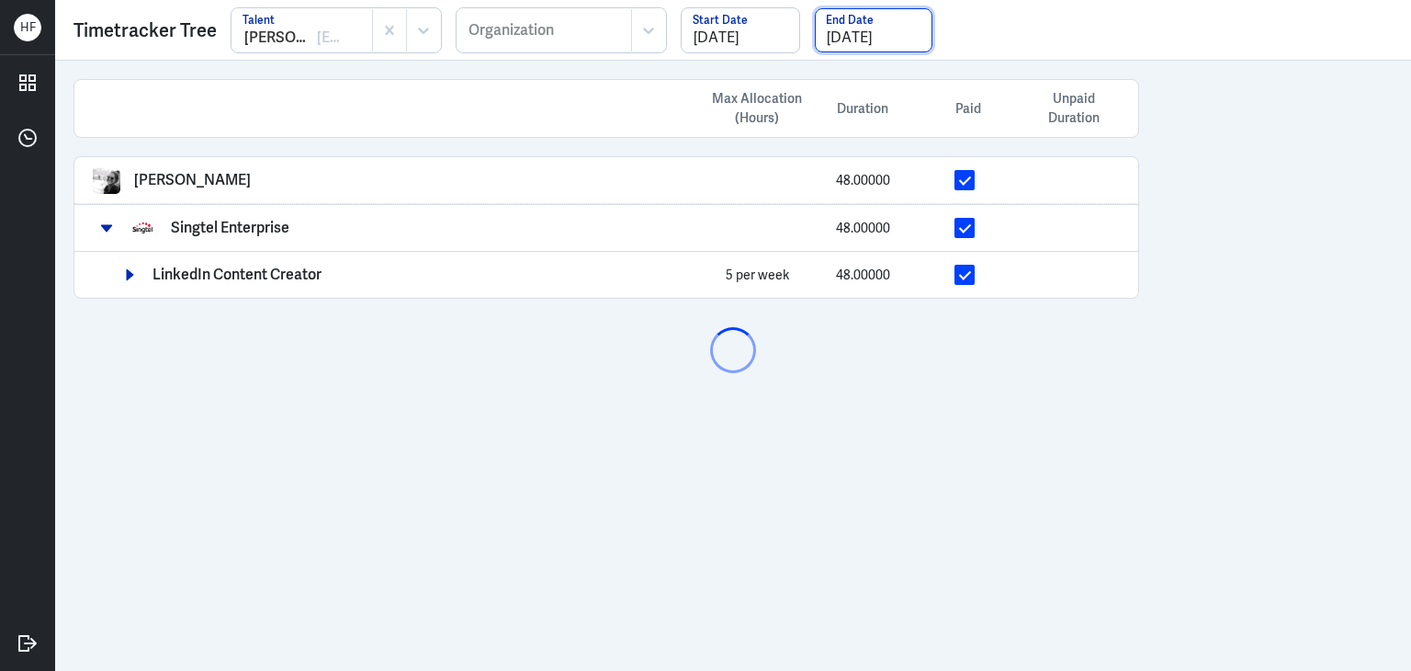
click at [878, 23] on input "08/31/2025" at bounding box center [874, 30] width 118 height 44
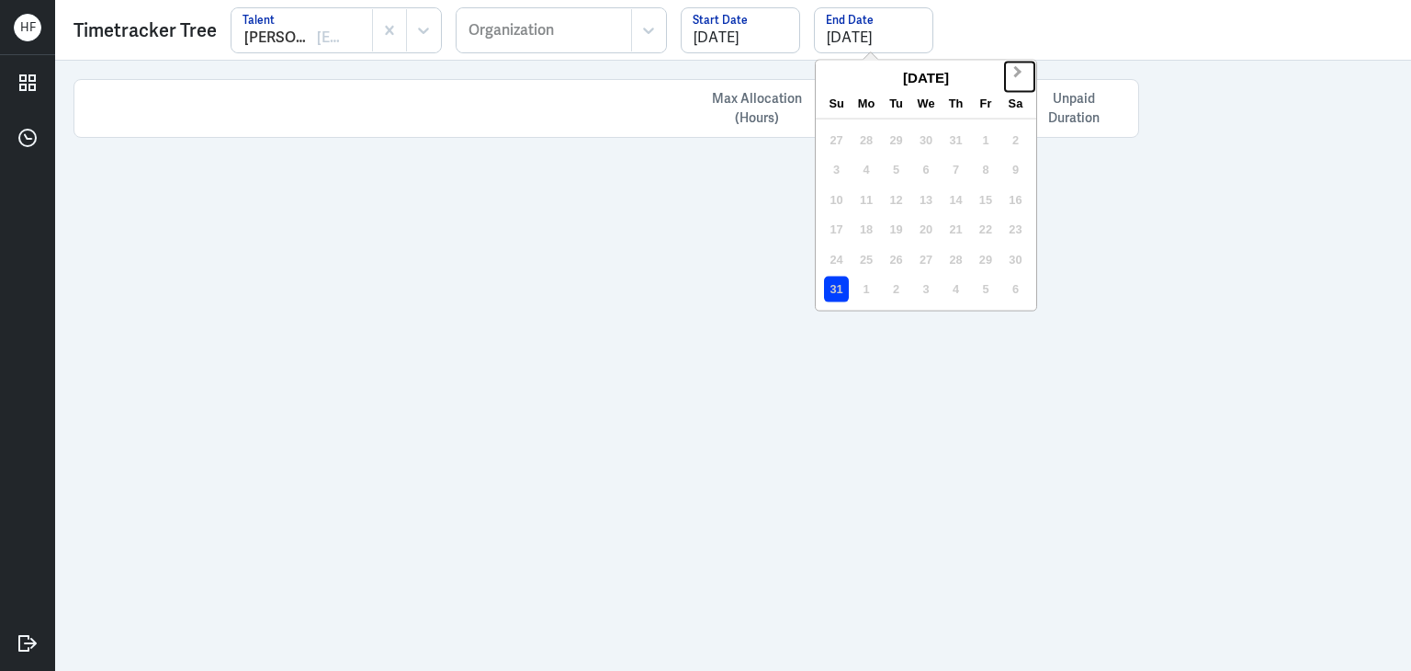
click at [1012, 64] on button "Next Month" at bounding box center [1019, 76] width 29 height 29
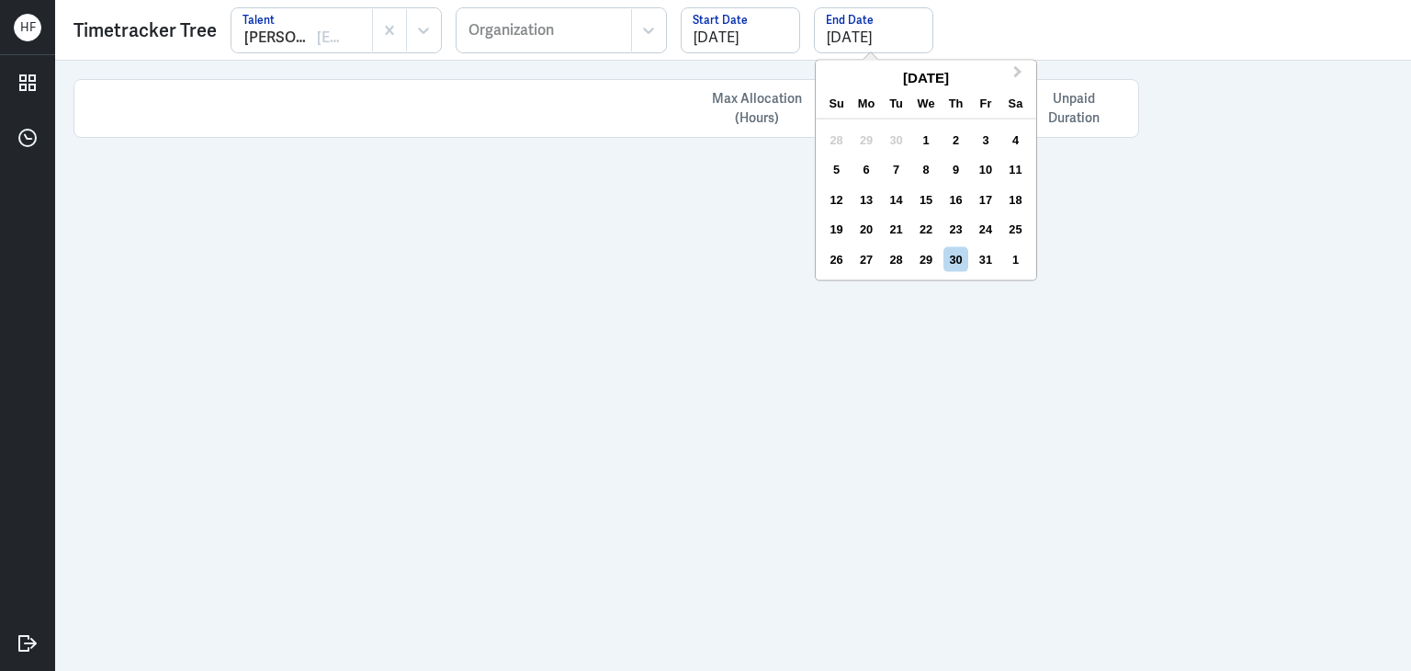
click at [976, 256] on div "31" at bounding box center [985, 258] width 25 height 25
type input "[DATE]"
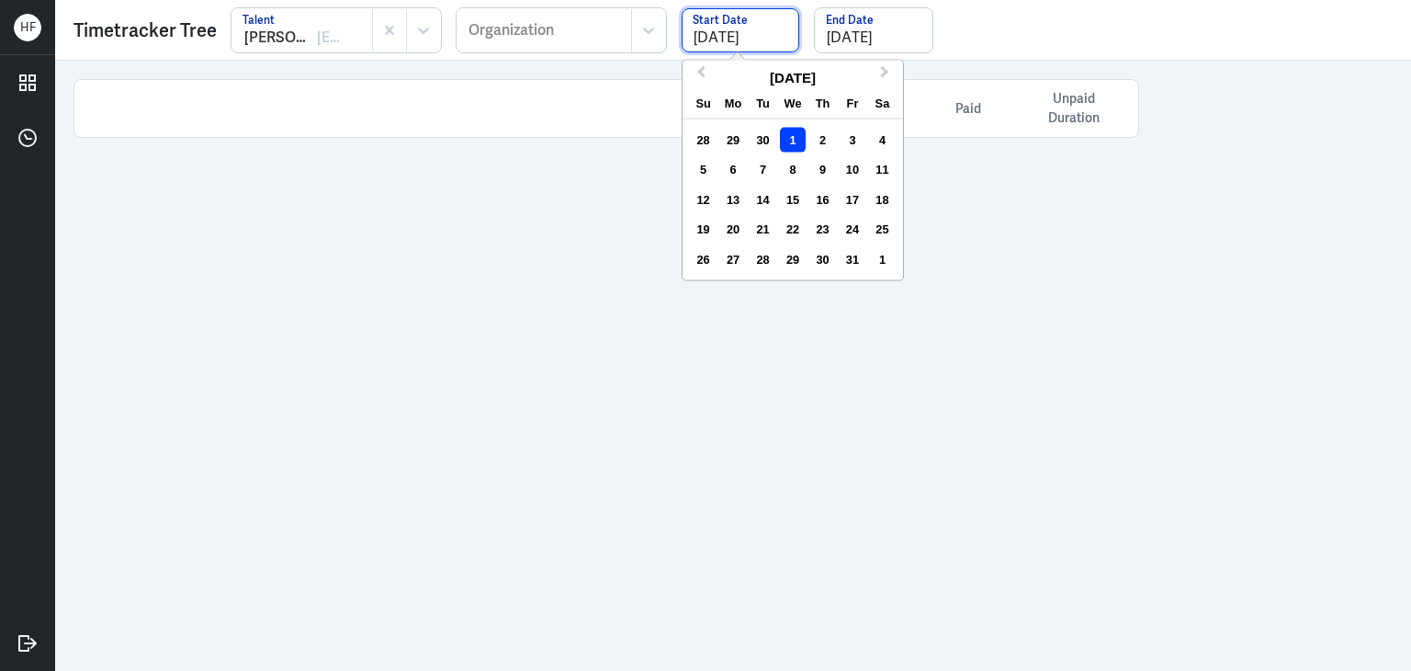
click at [746, 45] on input "[DATE]" at bounding box center [741, 30] width 118 height 44
click at [701, 74] on span "Previous Month" at bounding box center [701, 76] width 0 height 28
click at [735, 136] on div "1" at bounding box center [733, 140] width 25 height 25
type input "[DATE]"
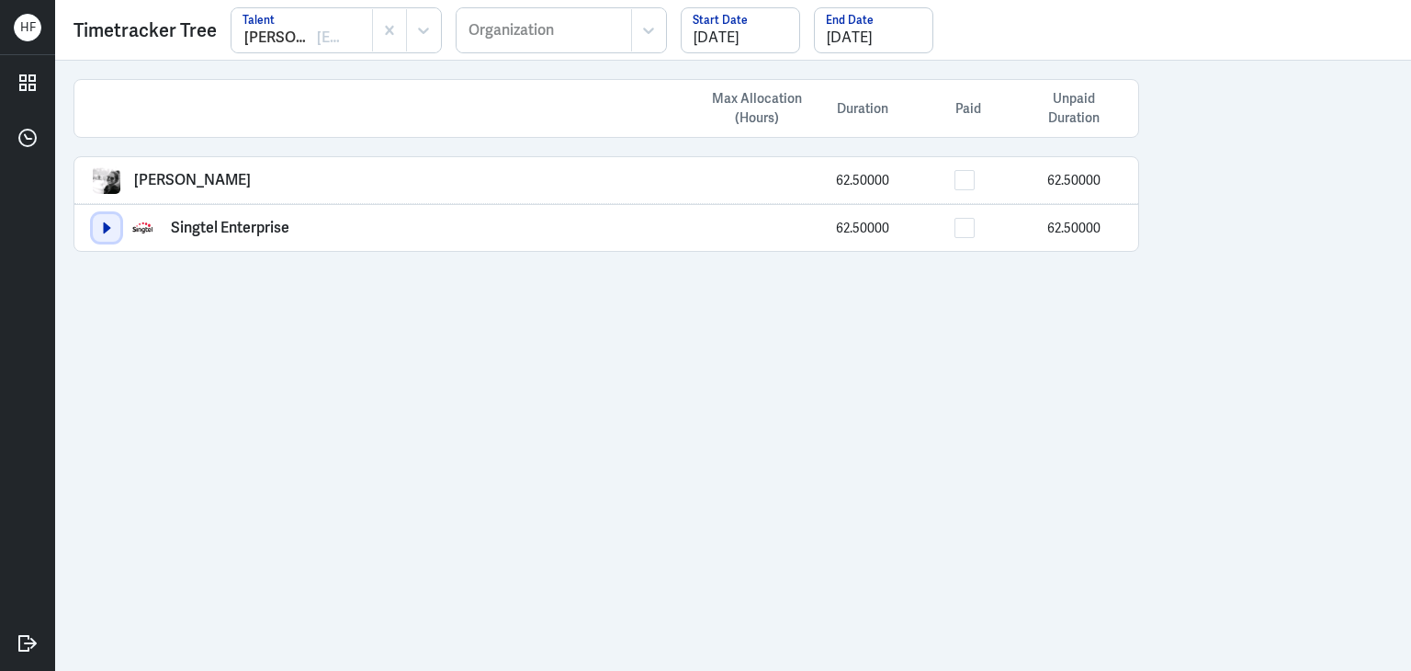
click at [107, 232] on icon "button" at bounding box center [106, 227] width 13 height 13
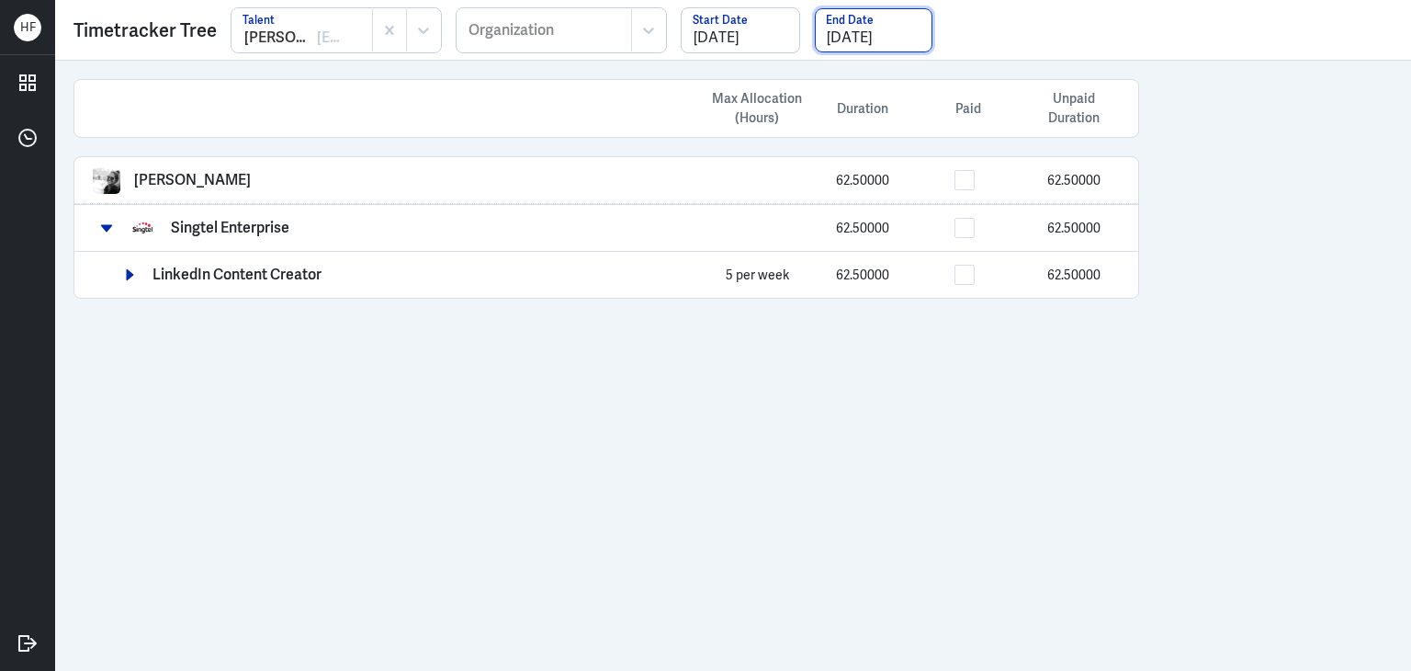
click at [879, 38] on input "[DATE]" at bounding box center [874, 30] width 118 height 44
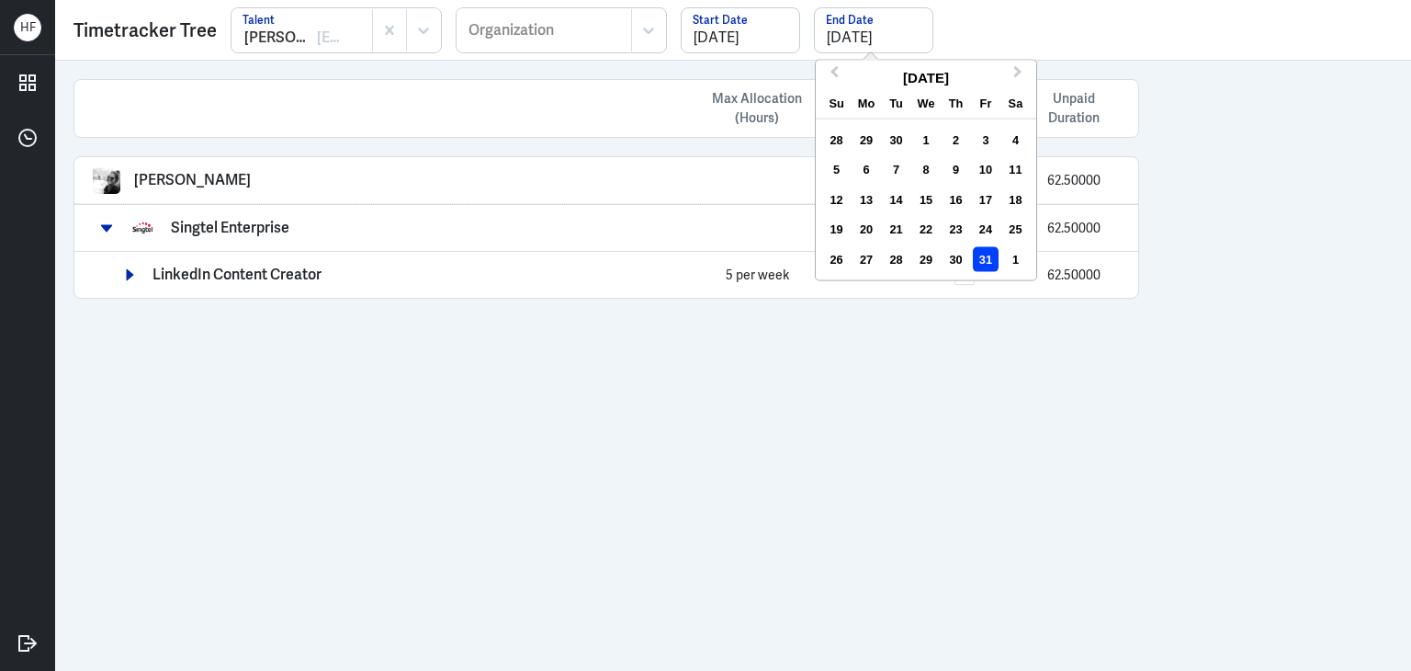
click at [902, 143] on div "30" at bounding box center [896, 140] width 25 height 25
type input "[DATE]"
